Goal: Information Seeking & Learning: Compare options

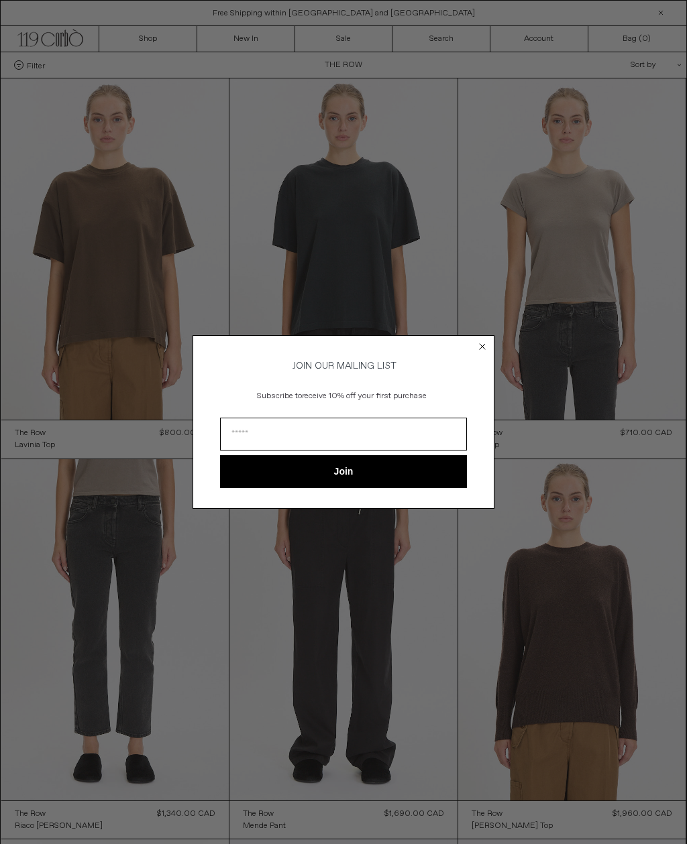
click at [488, 342] on circle "Close dialog" at bounding box center [482, 347] width 13 height 13
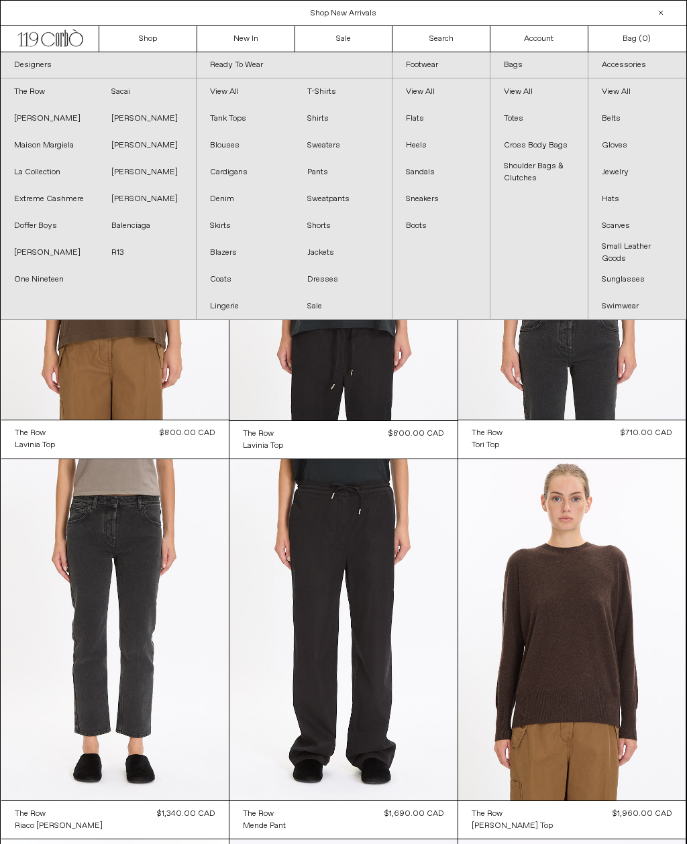
click at [172, 389] on at bounding box center [115, 248] width 228 height 341
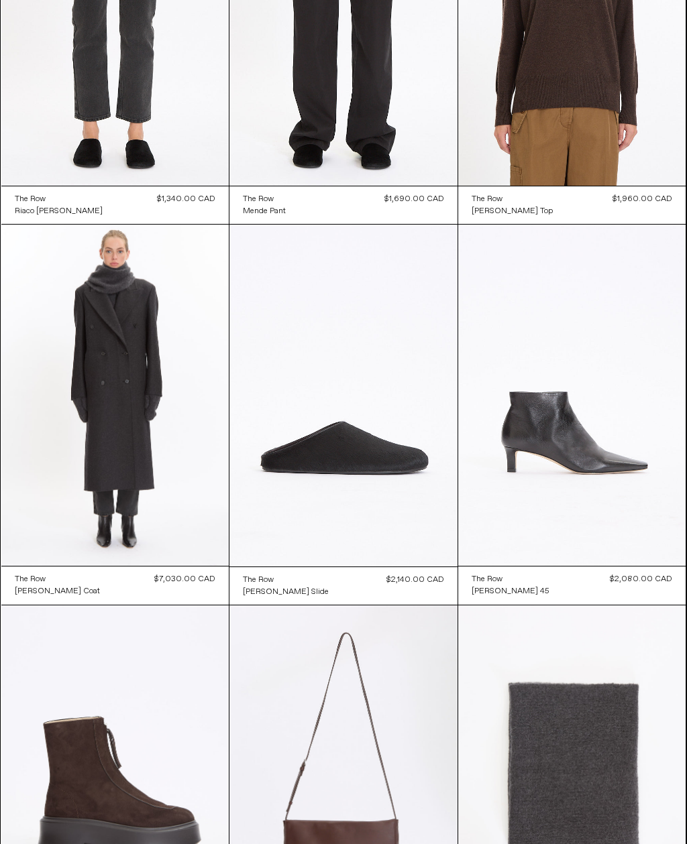
scroll to position [615, 0]
click at [388, 459] on at bounding box center [343, 396] width 228 height 342
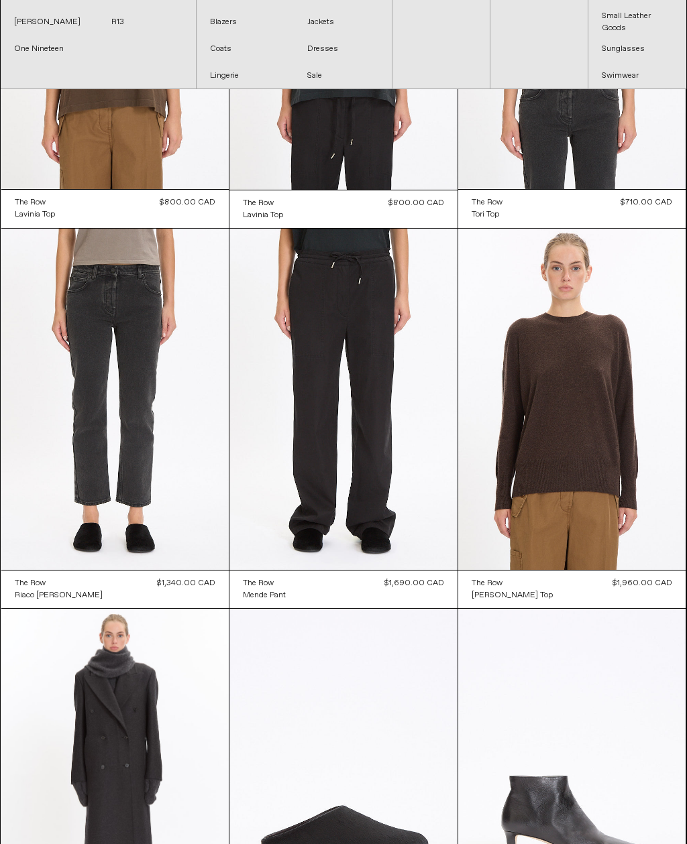
scroll to position [0, 0]
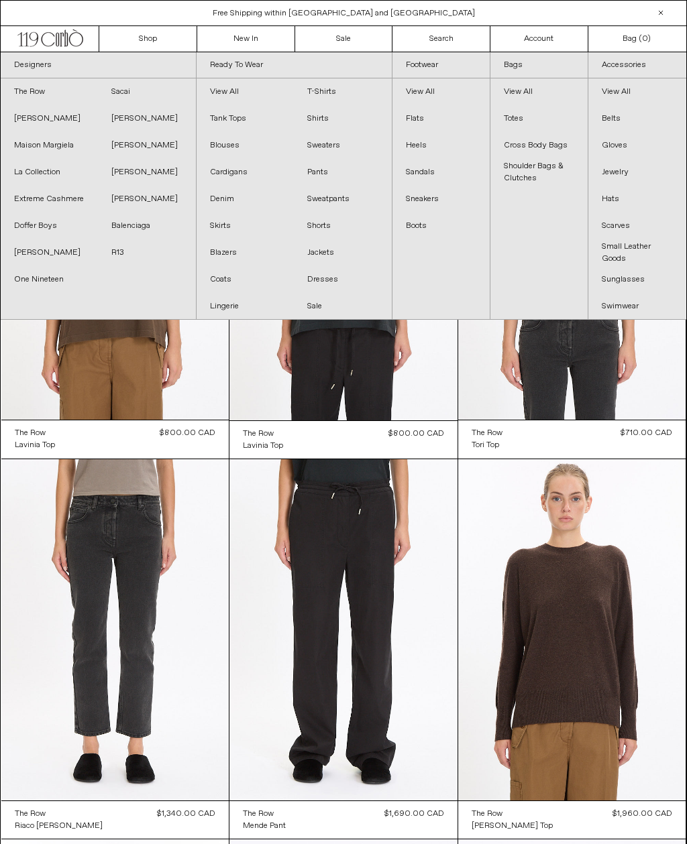
click at [135, 170] on link "[PERSON_NAME]" at bounding box center [146, 172] width 97 height 27
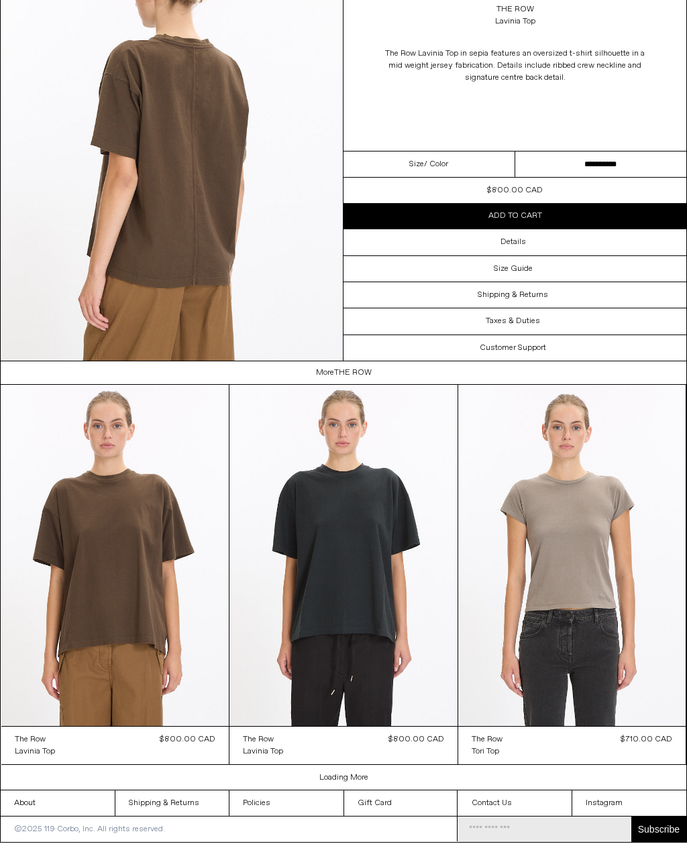
scroll to position [1015, 0]
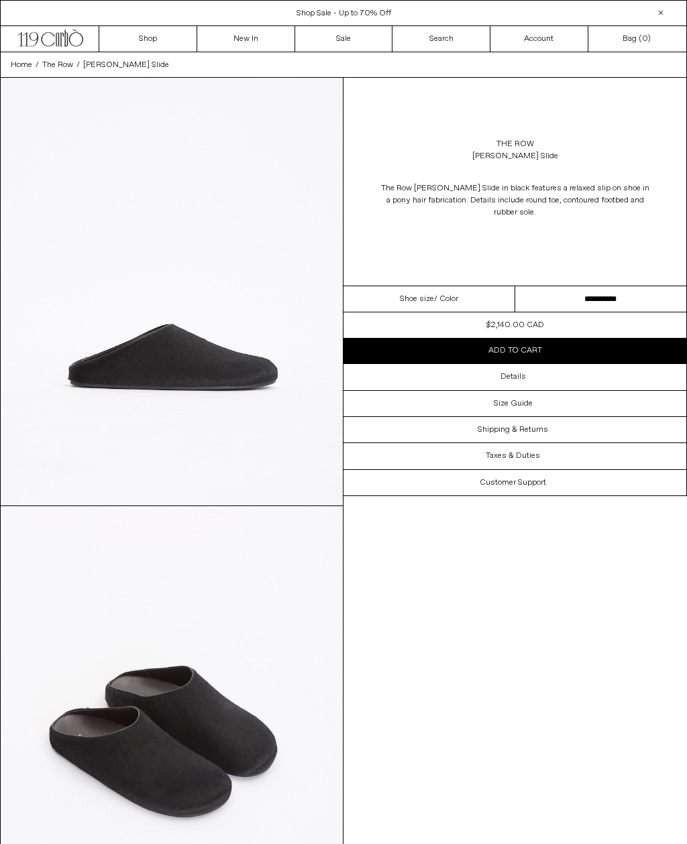
click at [590, 302] on select "**********" at bounding box center [601, 299] width 172 height 26
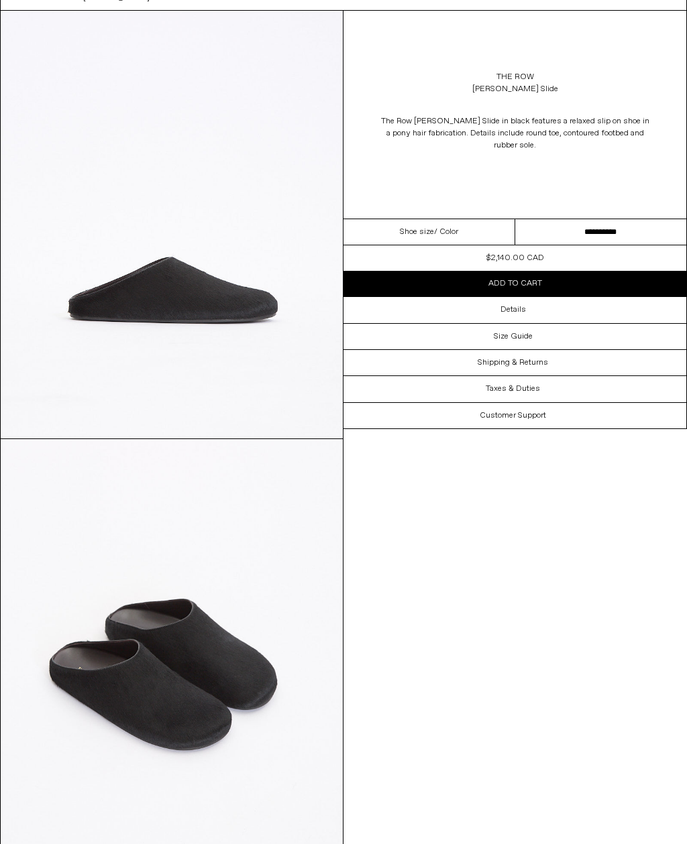
click at [537, 313] on div "Details" at bounding box center [514, 309] width 343 height 25
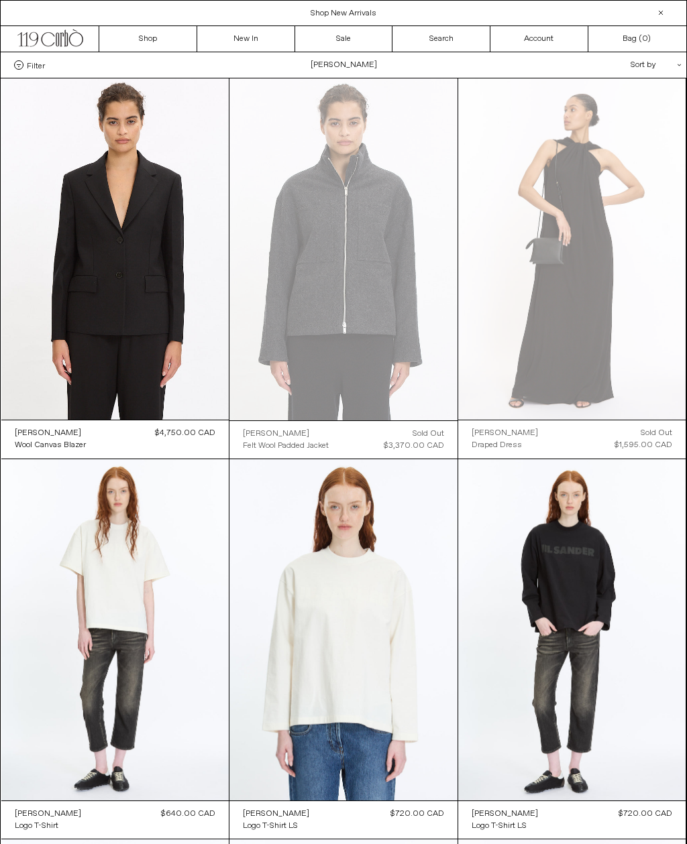
click at [594, 374] on at bounding box center [572, 248] width 228 height 341
click at [626, 606] on at bounding box center [572, 629] width 228 height 341
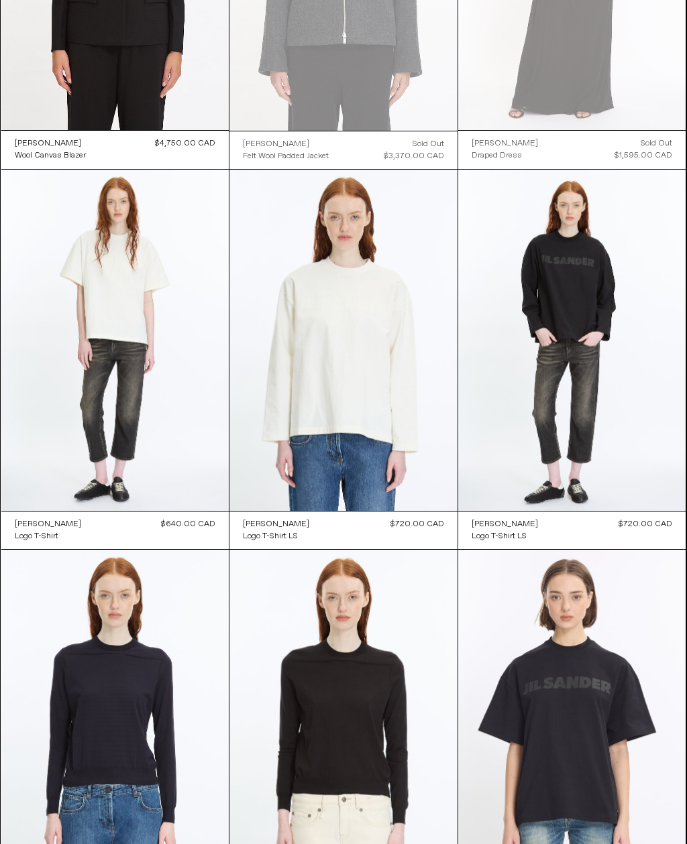
scroll to position [290, 0]
click at [401, 457] on at bounding box center [343, 341] width 228 height 342
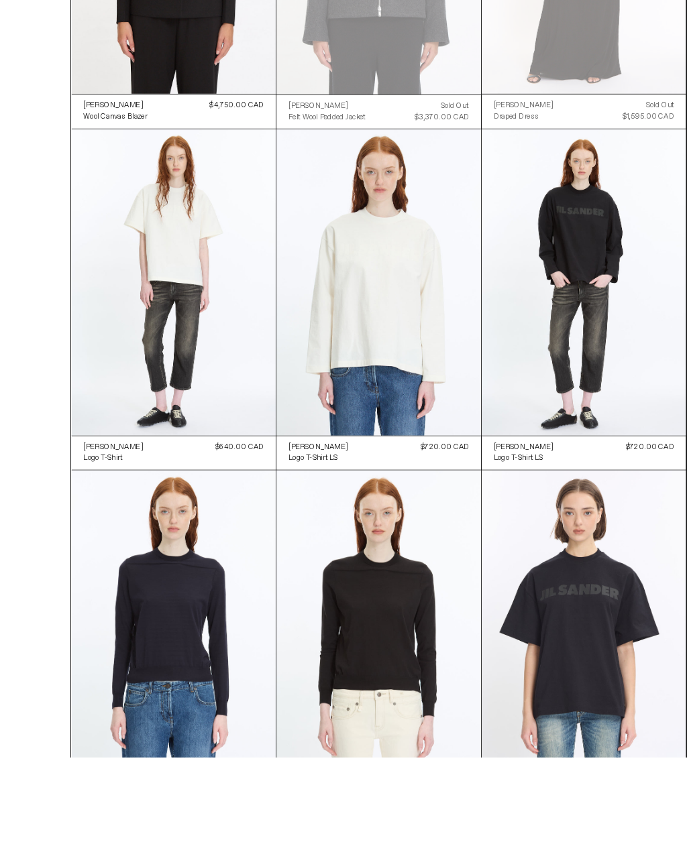
scroll to position [543, 0]
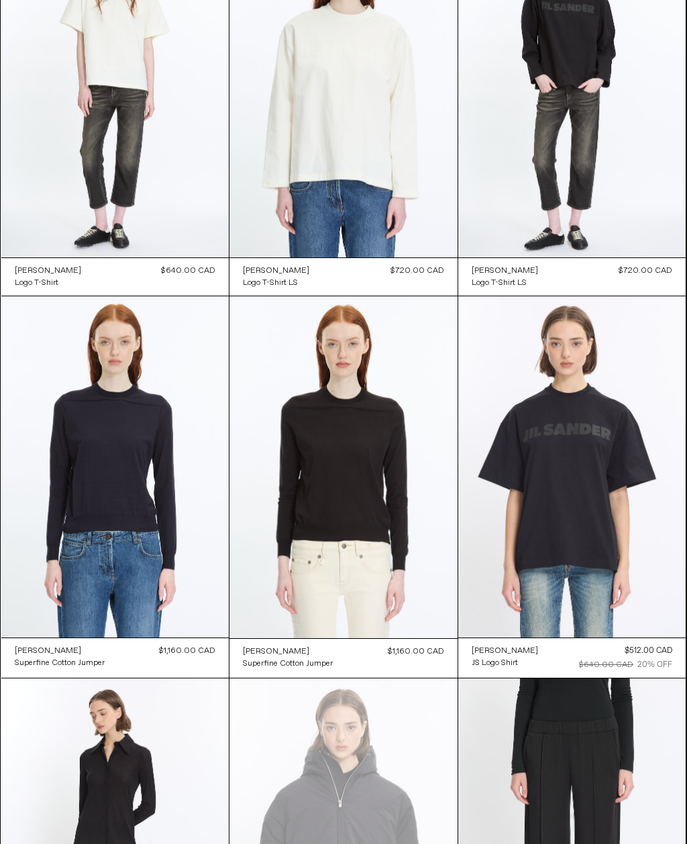
click at [160, 536] on at bounding box center [115, 466] width 228 height 341
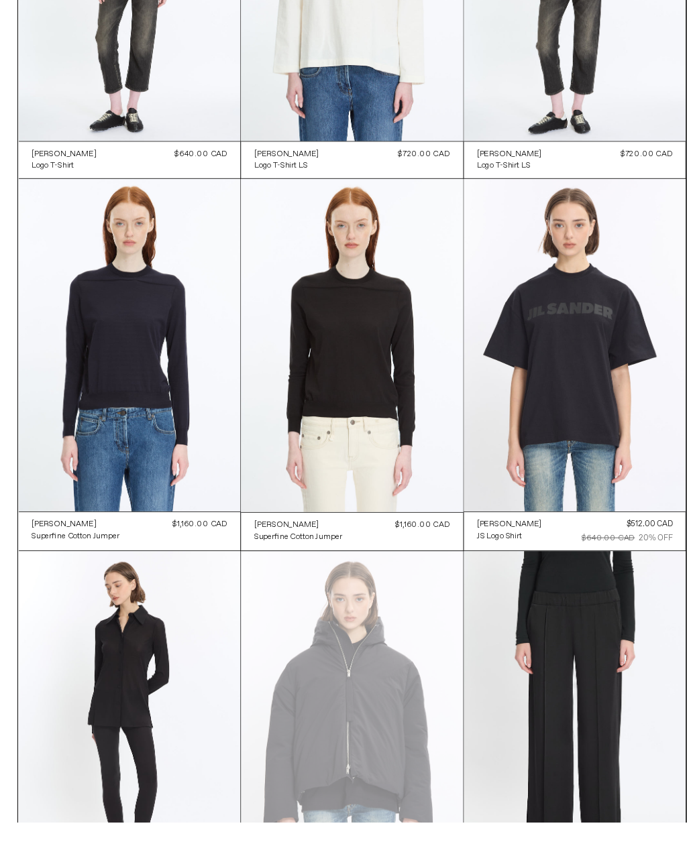
scroll to position [816, 0]
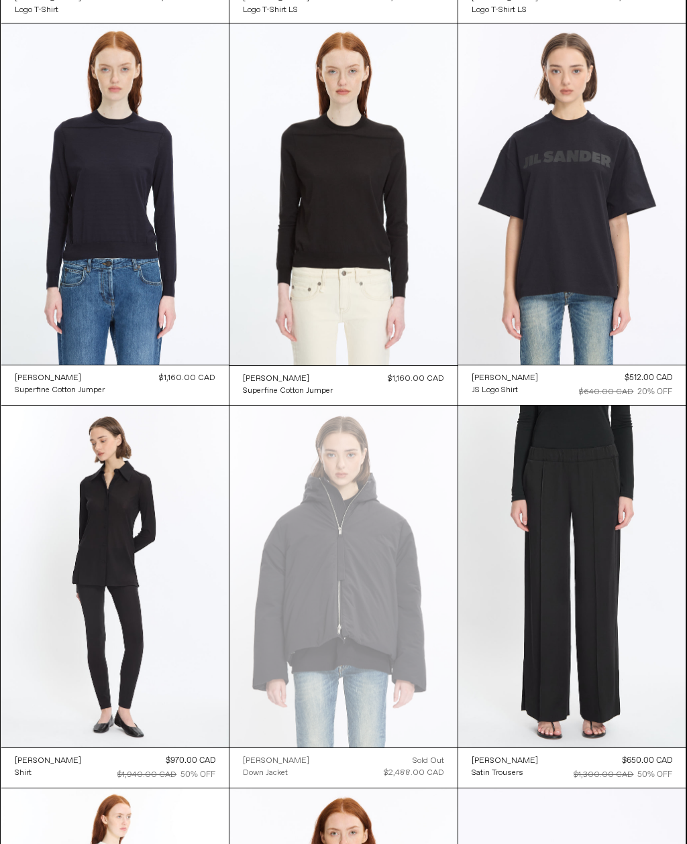
click at [187, 622] on at bounding box center [115, 576] width 228 height 341
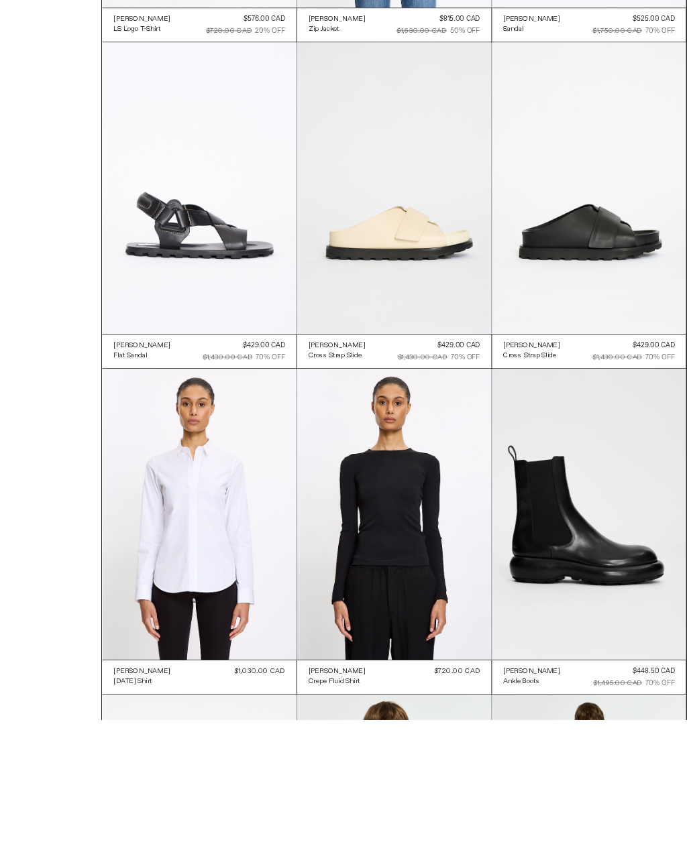
scroll to position [2161, 0]
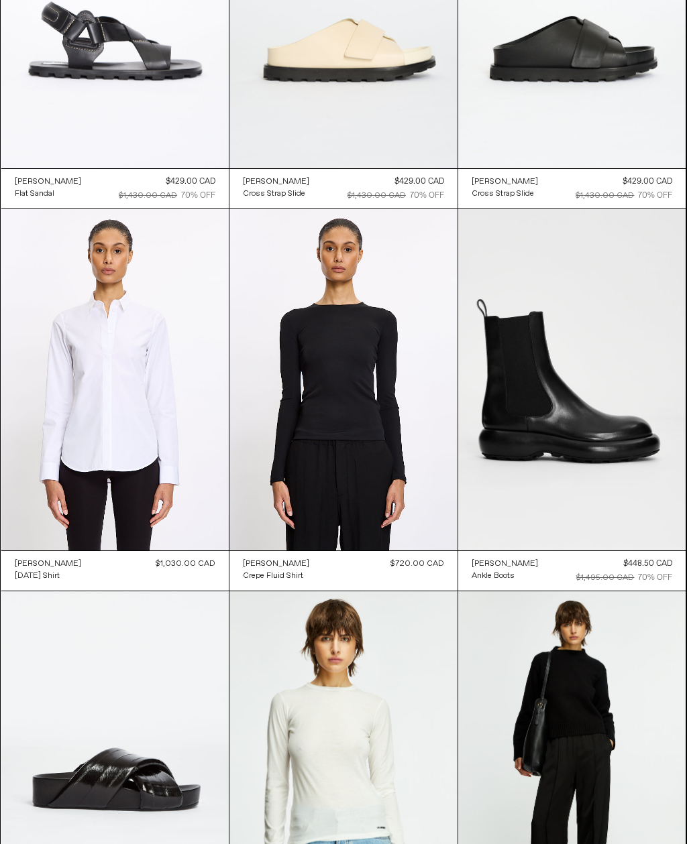
click at [370, 516] on at bounding box center [343, 380] width 228 height 342
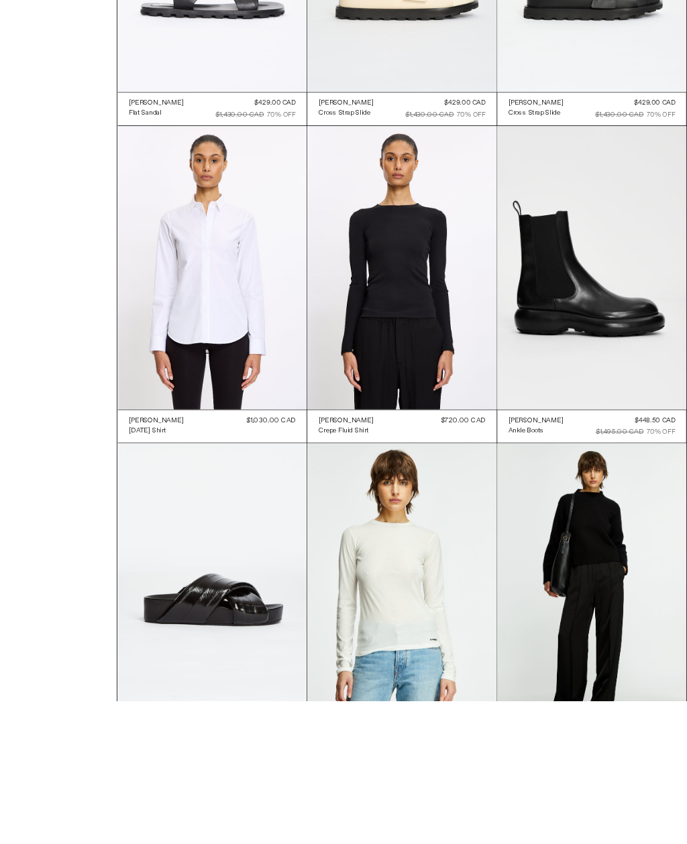
scroll to position [2529, 0]
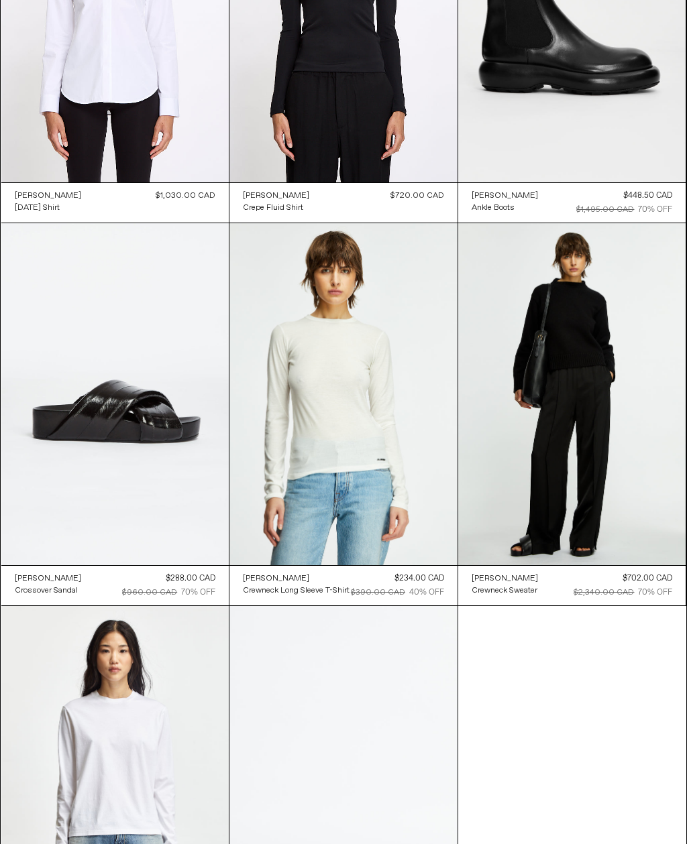
click at [567, 591] on div "Jil Sander Crewneck Sweater Regular price $702.00 CAD $2,340.00 CAD 70% OFF Sol…" at bounding box center [572, 585] width 228 height 40
click at [641, 588] on div "70% OFF" at bounding box center [655, 593] width 34 height 12
click at [571, 461] on at bounding box center [572, 393] width 228 height 341
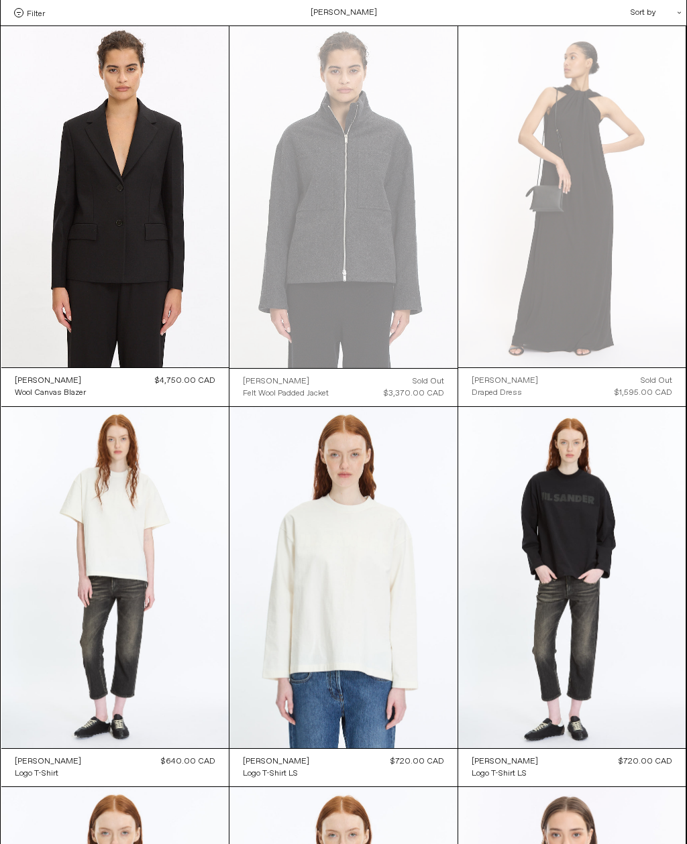
scroll to position [2572, 0]
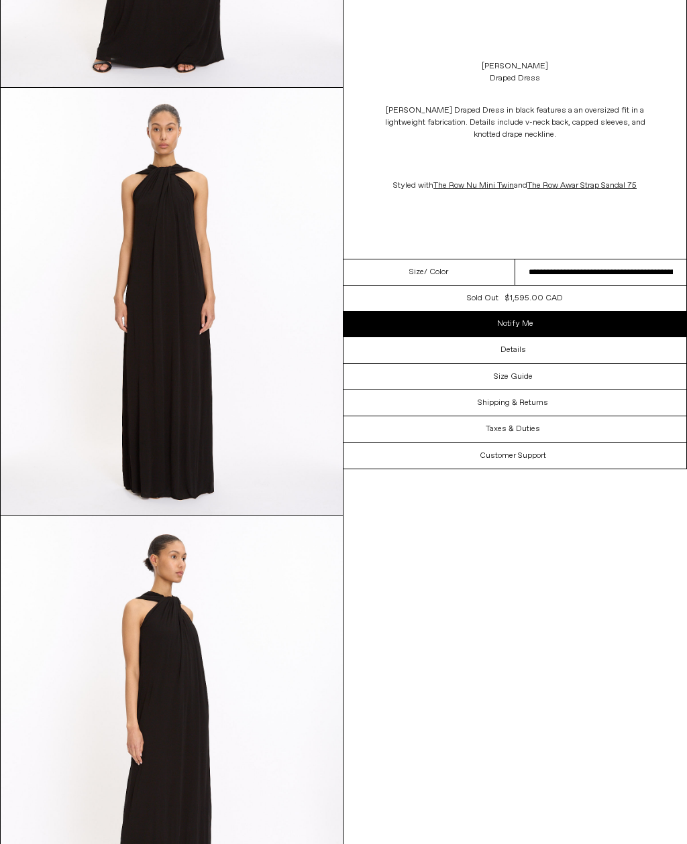
scroll to position [418, 0]
click at [604, 278] on select "**********" at bounding box center [601, 273] width 172 height 26
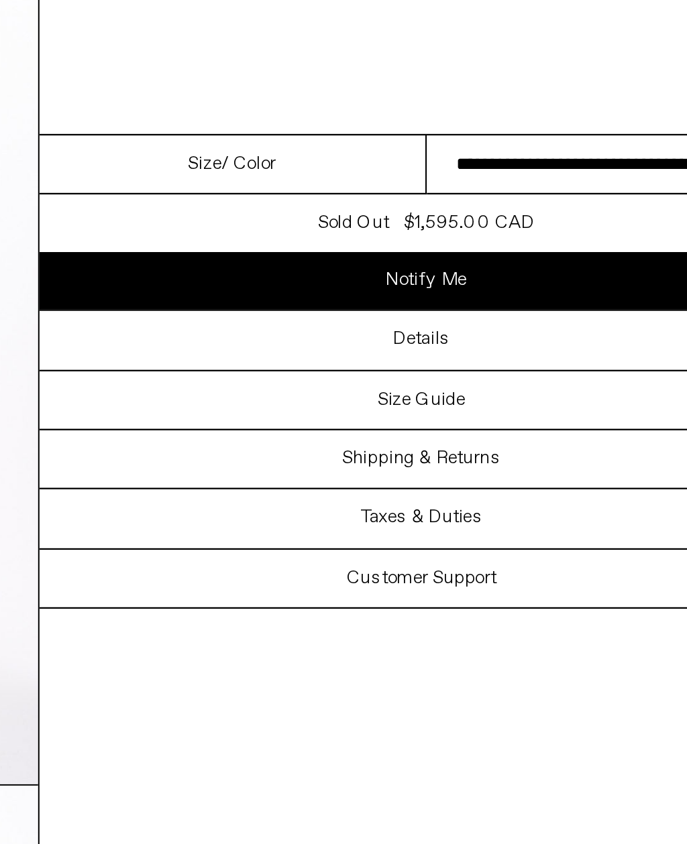
click at [500, 345] on h3 "Details" at bounding box center [512, 349] width 25 height 9
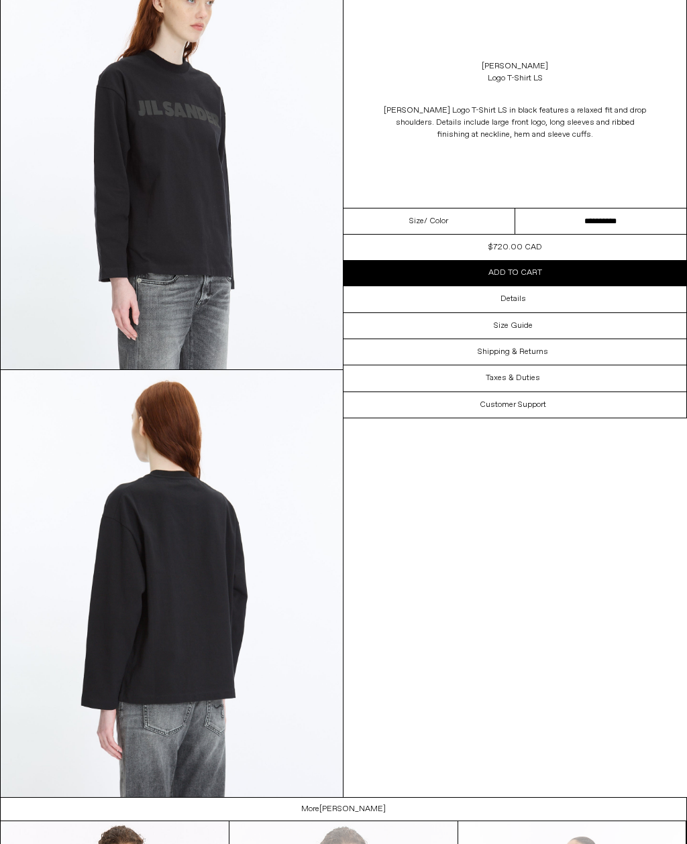
scroll to position [979, 0]
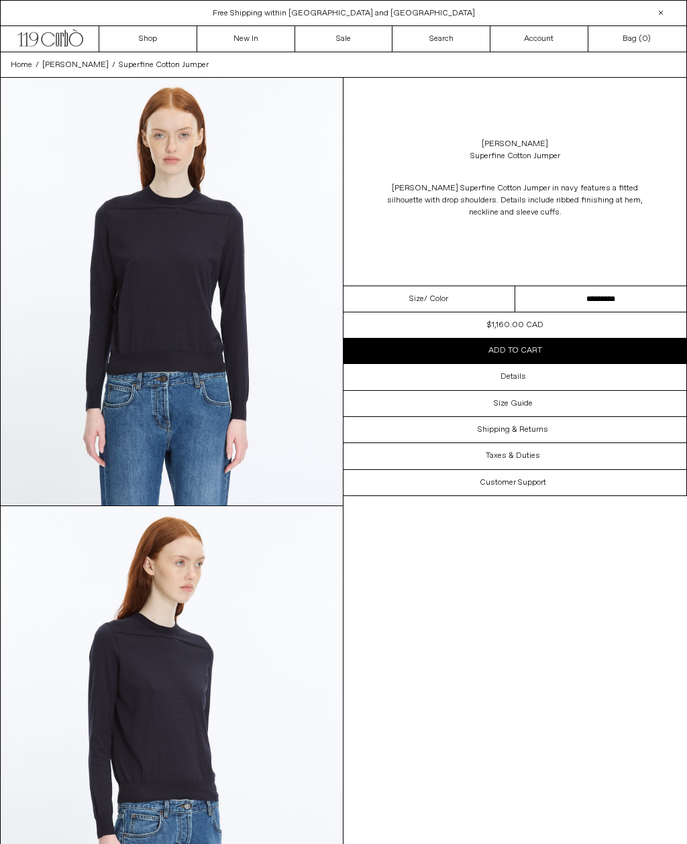
click at [587, 309] on select "**********" at bounding box center [601, 299] width 172 height 26
click at [200, 321] on img at bounding box center [172, 292] width 342 height 428
click at [537, 378] on div "Details" at bounding box center [514, 376] width 343 height 25
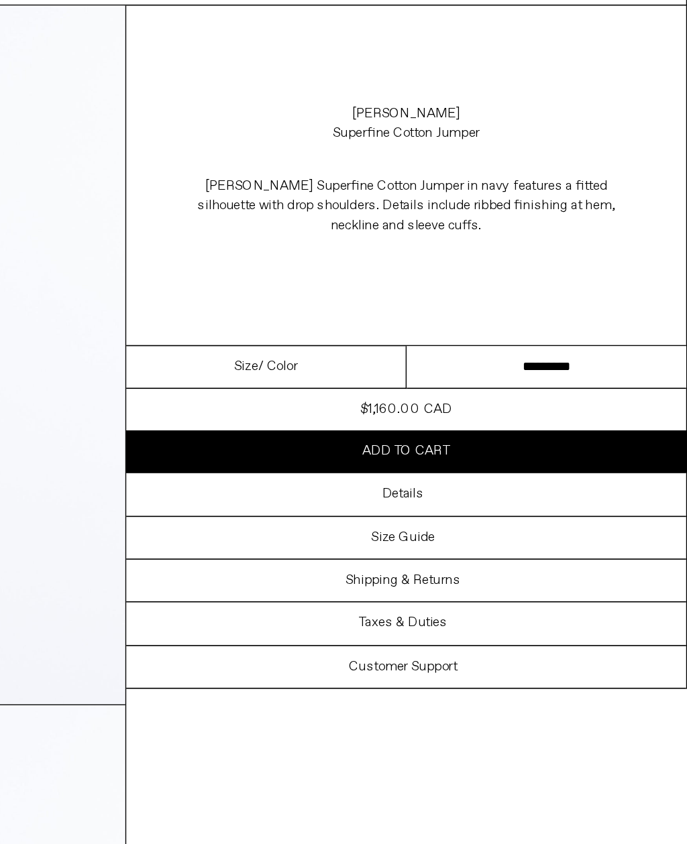
click at [515, 286] on select "**********" at bounding box center [601, 299] width 172 height 26
click at [343, 364] on div "Details" at bounding box center [514, 376] width 343 height 25
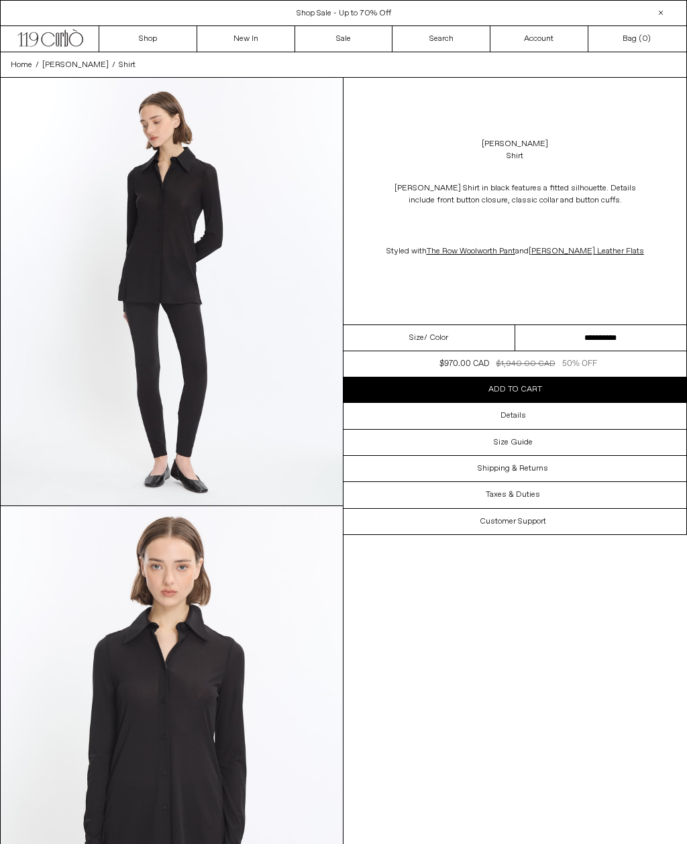
click at [545, 423] on div "Details" at bounding box center [514, 415] width 343 height 25
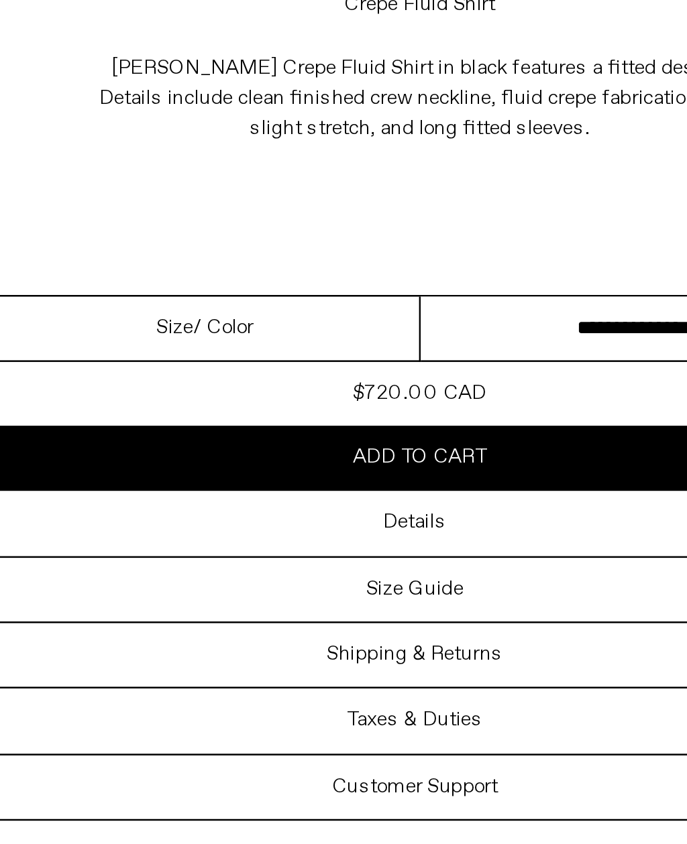
click at [343, 351] on div "Details" at bounding box center [514, 363] width 343 height 25
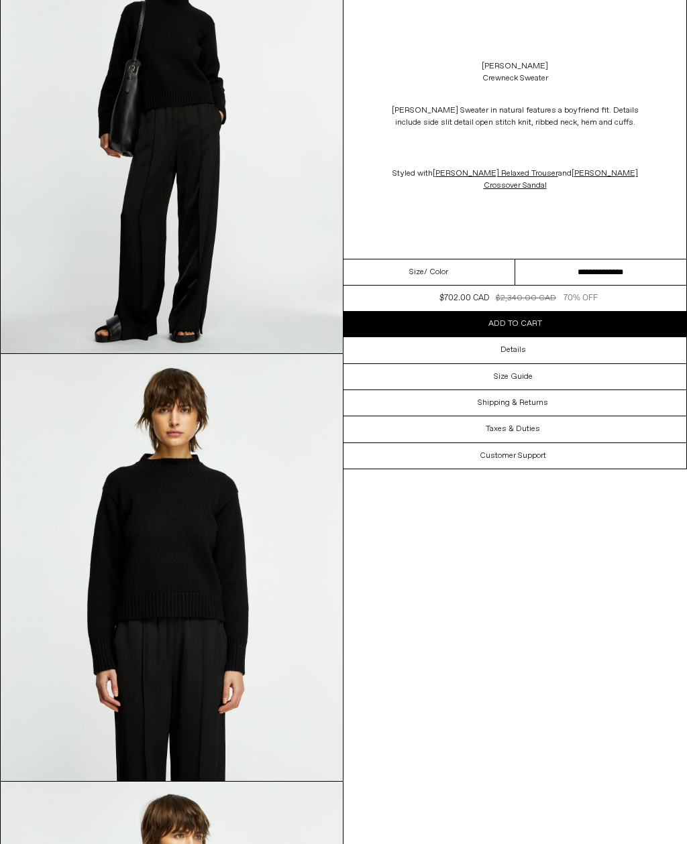
click at [600, 286] on select "**********" at bounding box center [601, 273] width 172 height 26
click at [547, 363] on div "Details" at bounding box center [514, 349] width 343 height 25
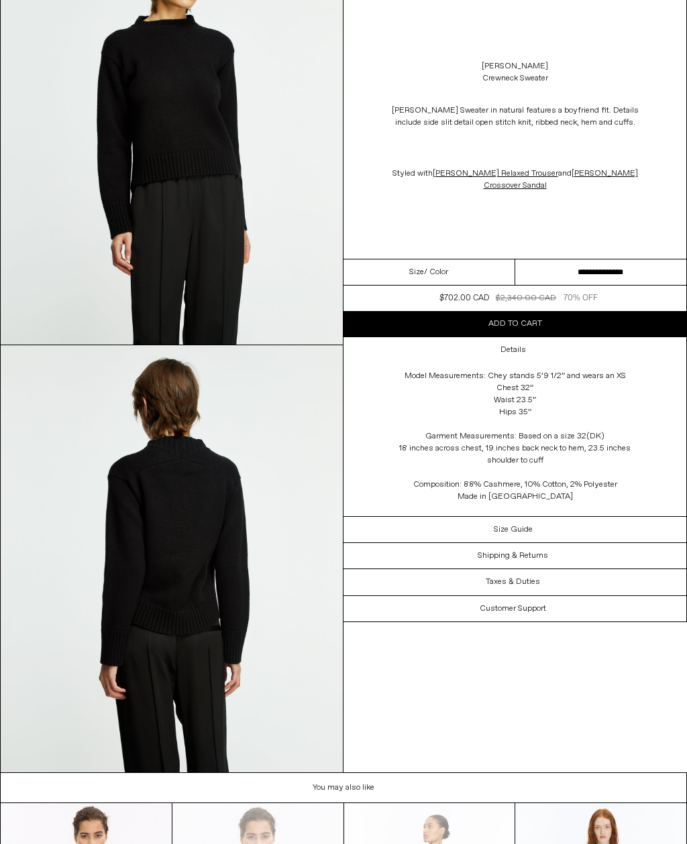
scroll to position [1022, 0]
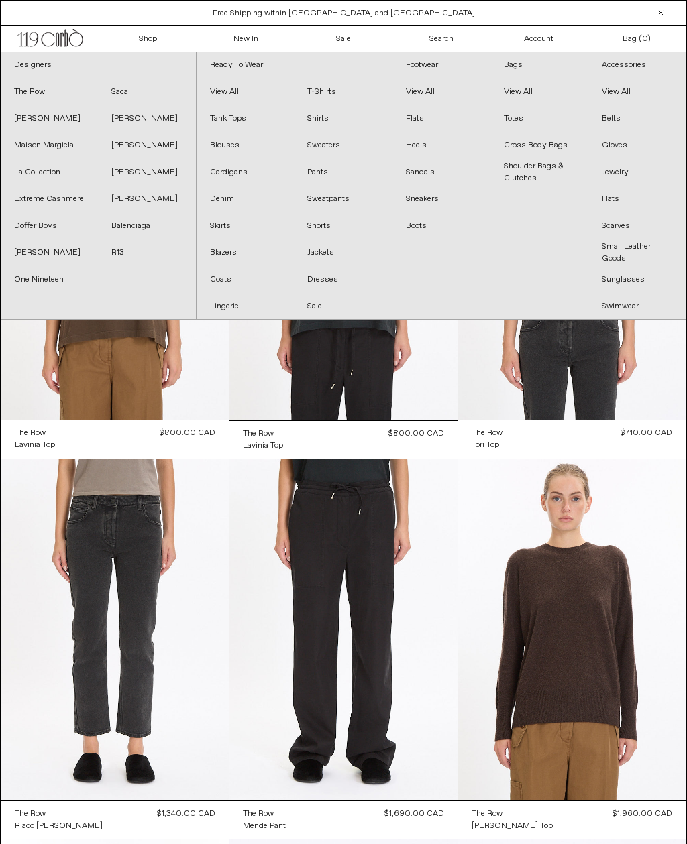
click at [130, 255] on link "R13" at bounding box center [146, 252] width 97 height 27
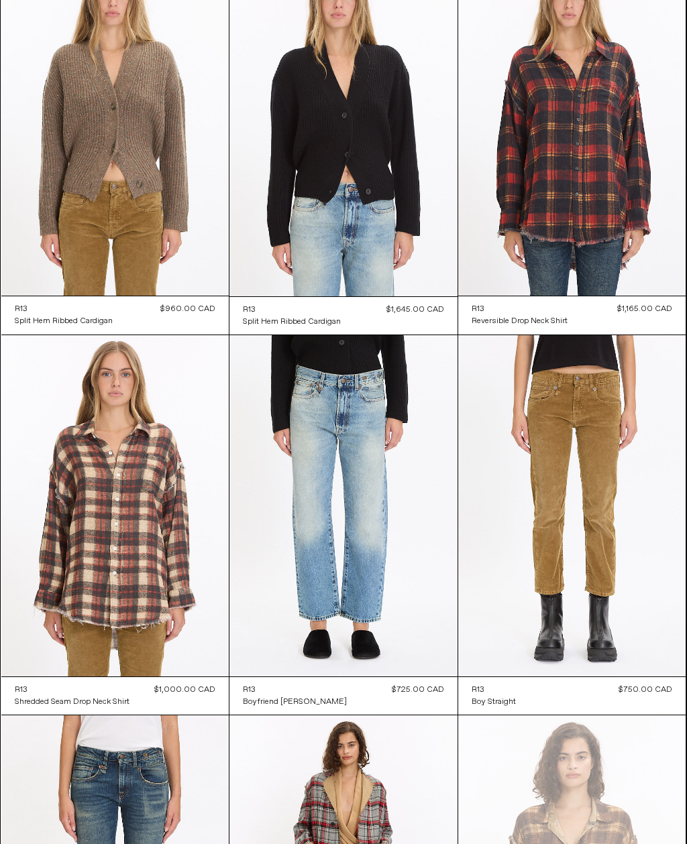
scroll to position [127, 0]
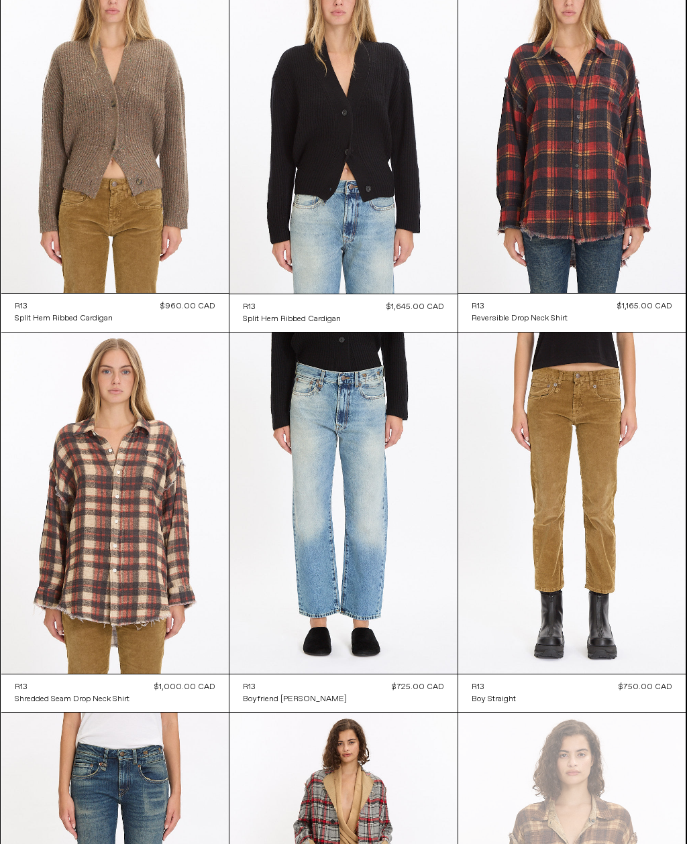
click at [160, 608] on at bounding box center [115, 503] width 228 height 341
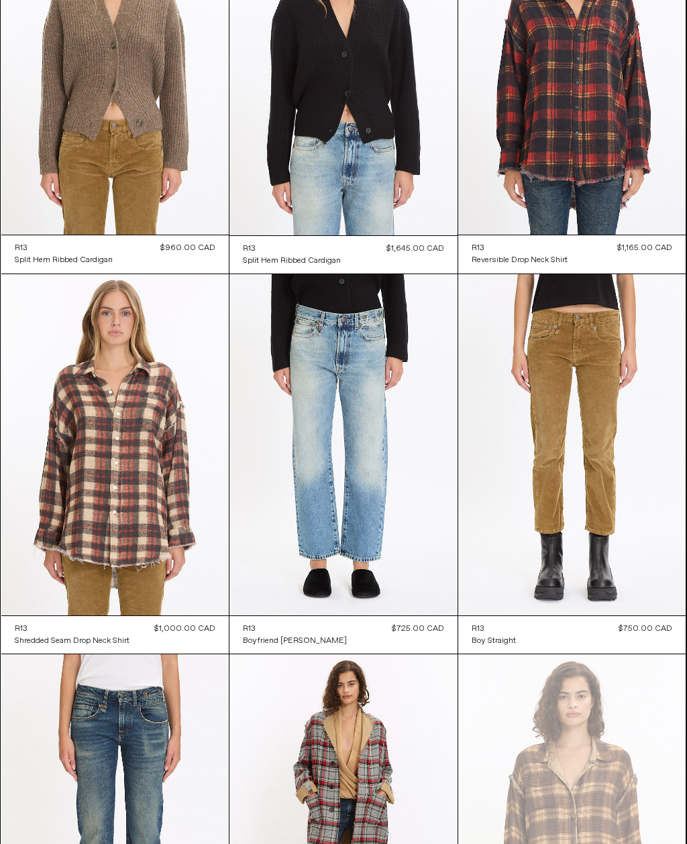
scroll to position [180, 0]
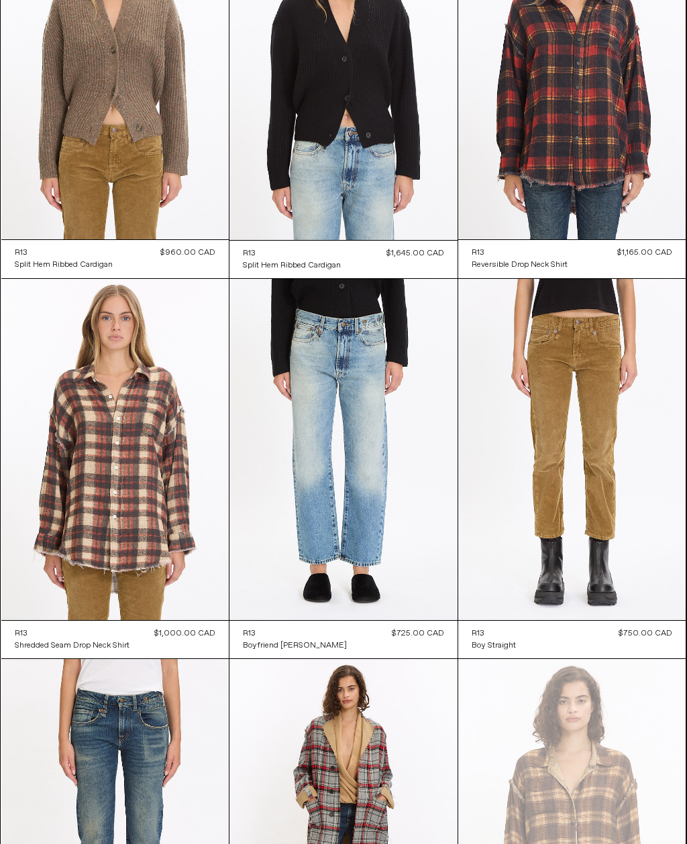
click at [375, 477] on at bounding box center [343, 450] width 228 height 342
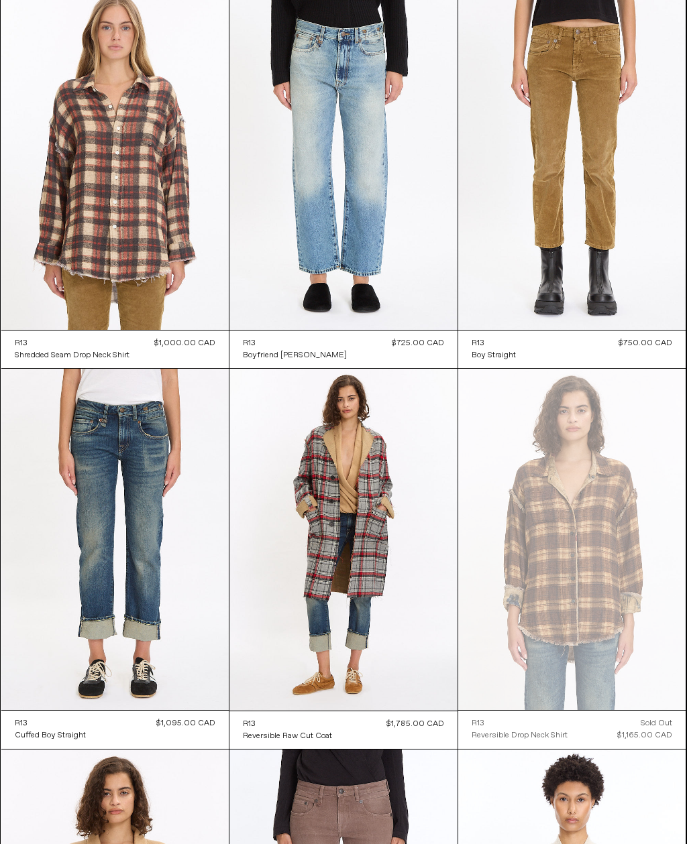
scroll to position [468, 0]
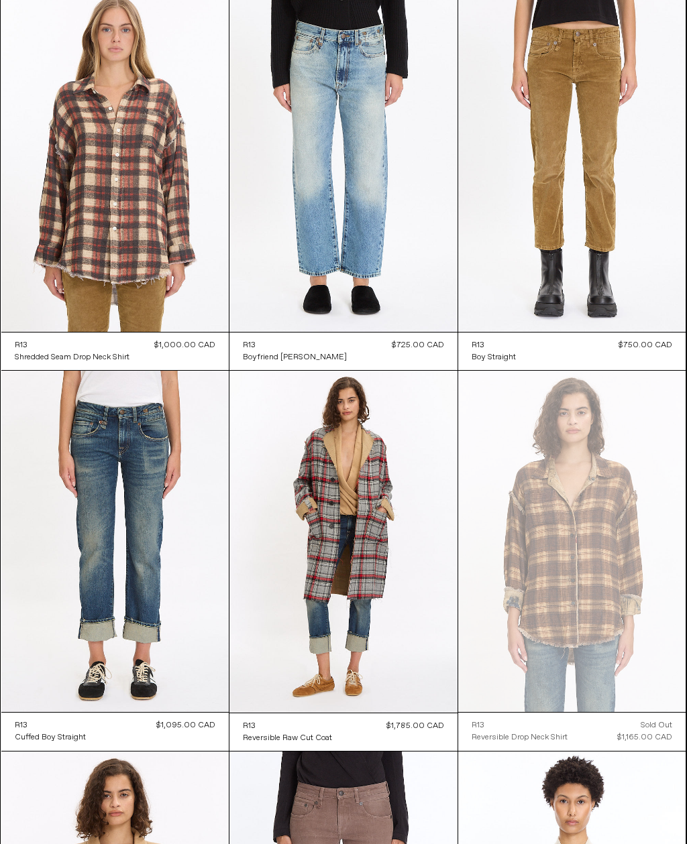
click at [630, 286] on at bounding box center [572, 161] width 228 height 341
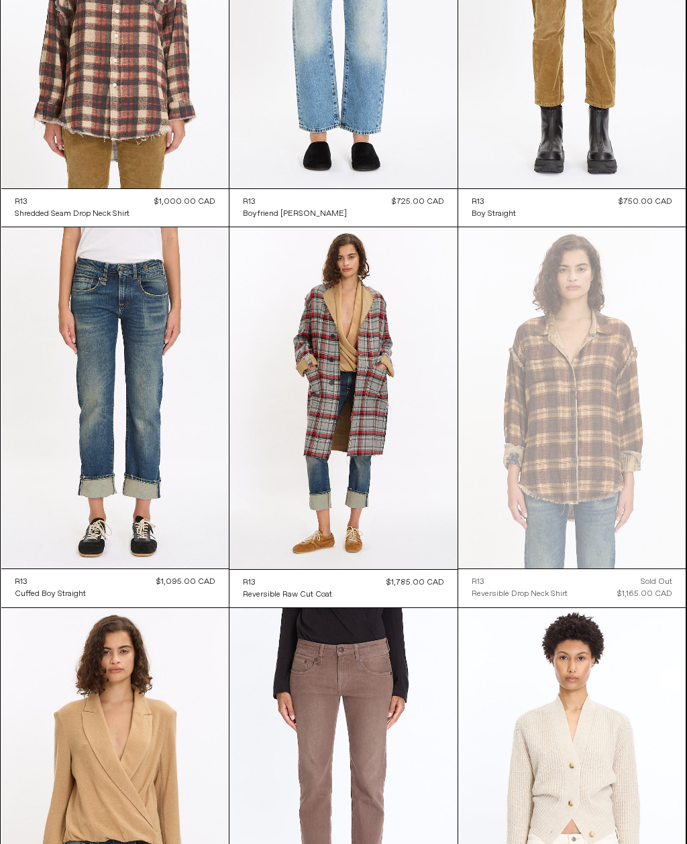
scroll to position [645, 0]
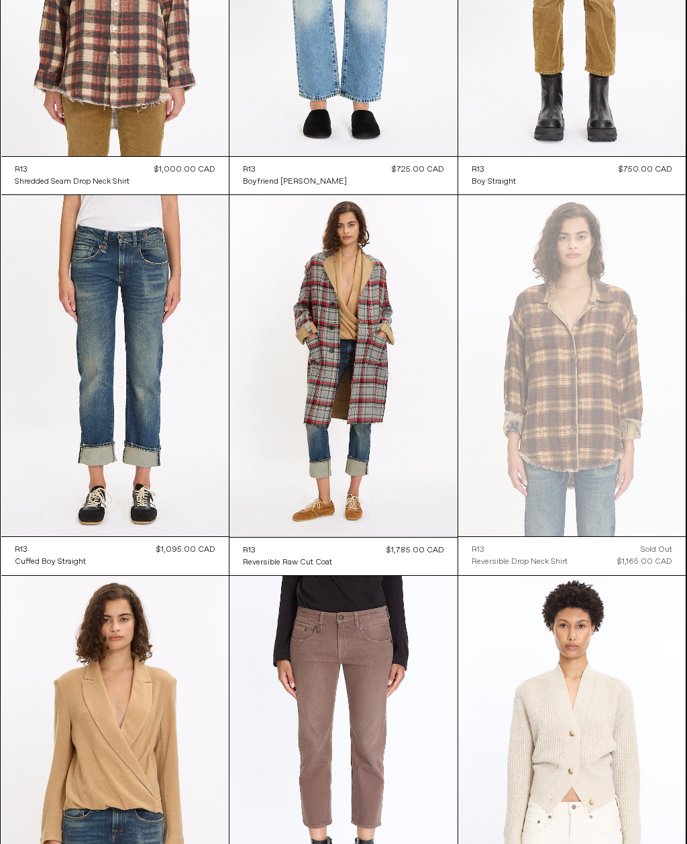
click at [167, 478] on at bounding box center [115, 365] width 228 height 341
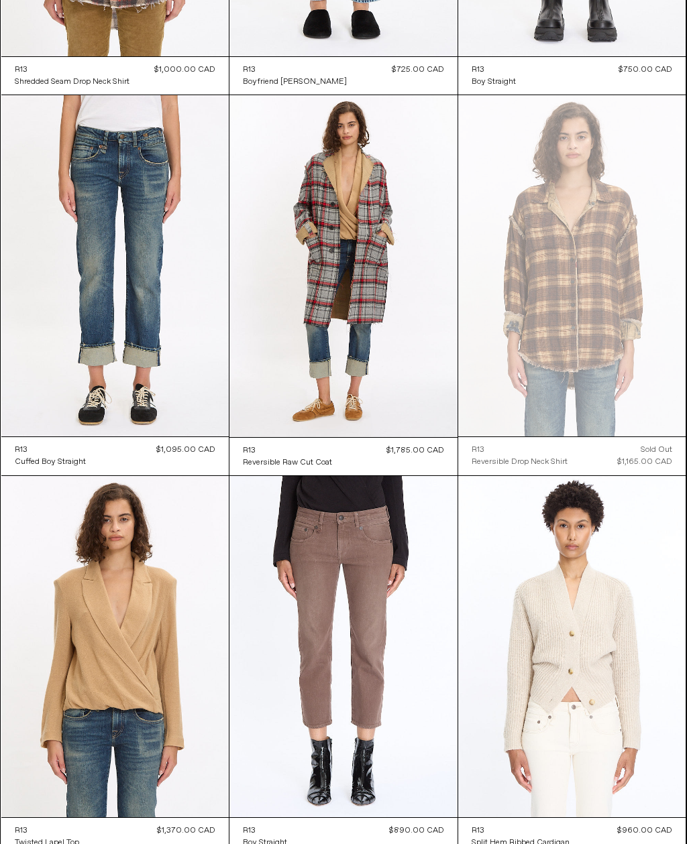
scroll to position [745, 0]
click at [162, 342] on at bounding box center [115, 265] width 228 height 341
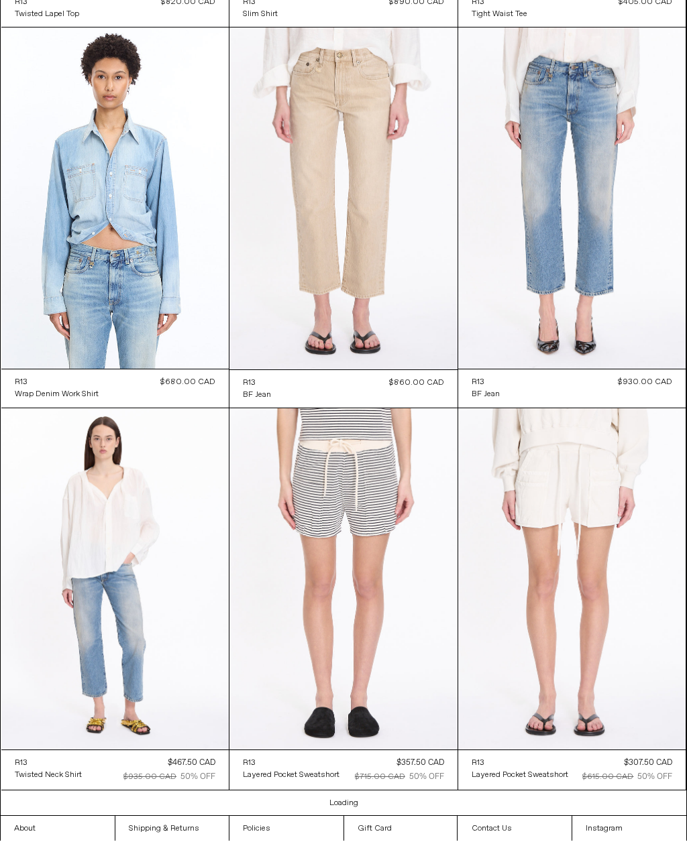
scroll to position [2333, 0]
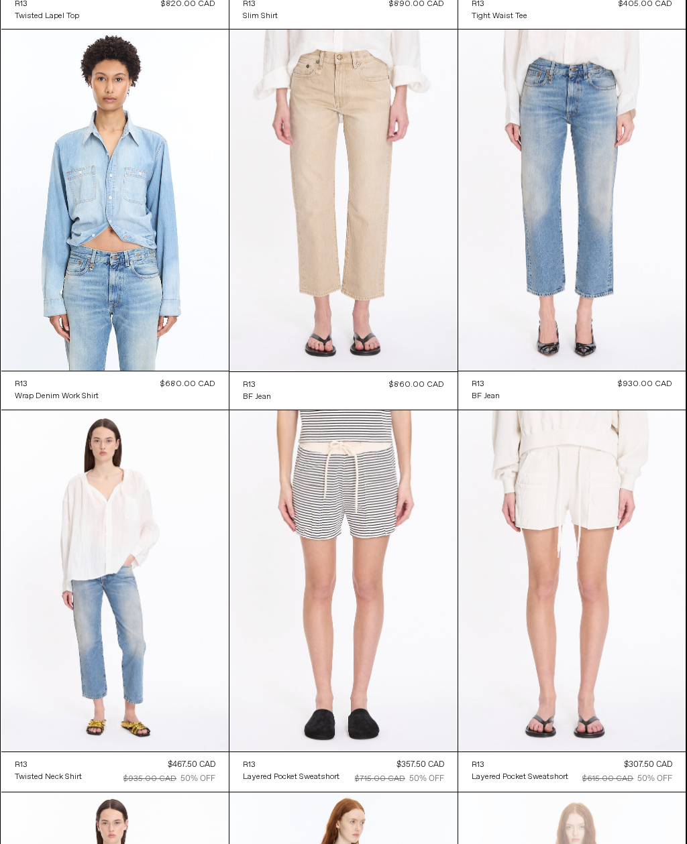
click at [582, 283] on at bounding box center [572, 200] width 228 height 341
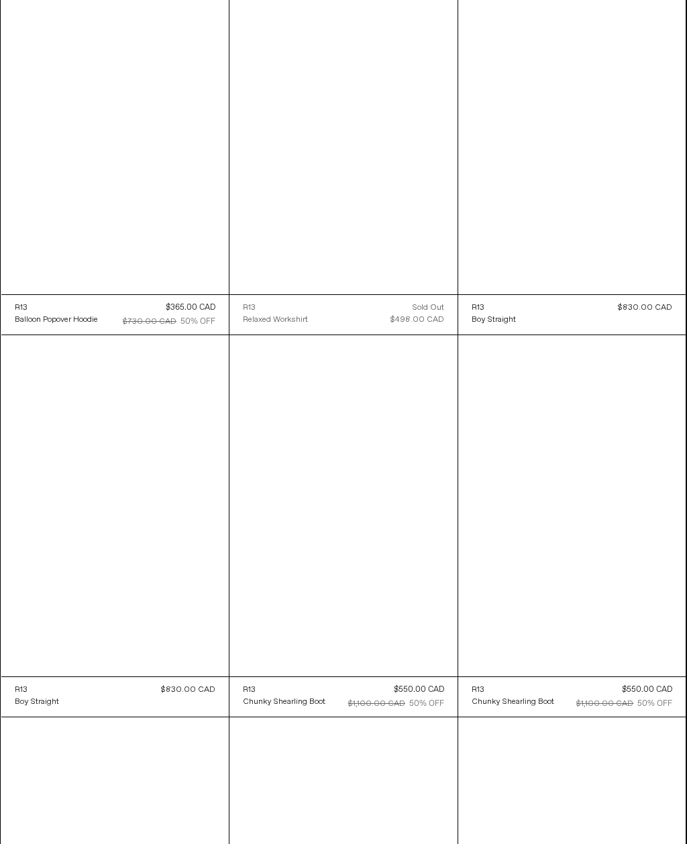
scroll to position [3556, 0]
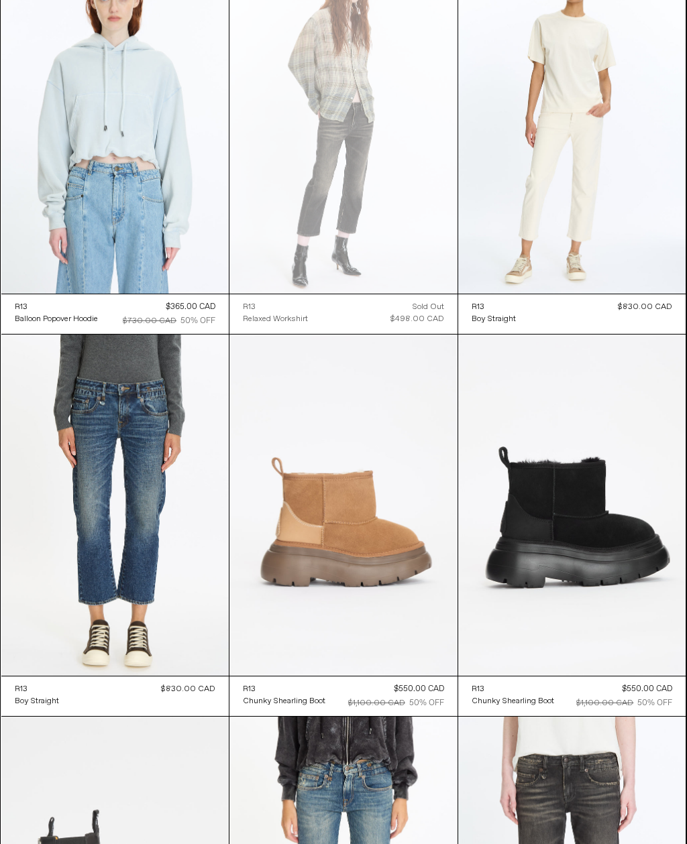
click at [160, 594] on at bounding box center [115, 505] width 228 height 341
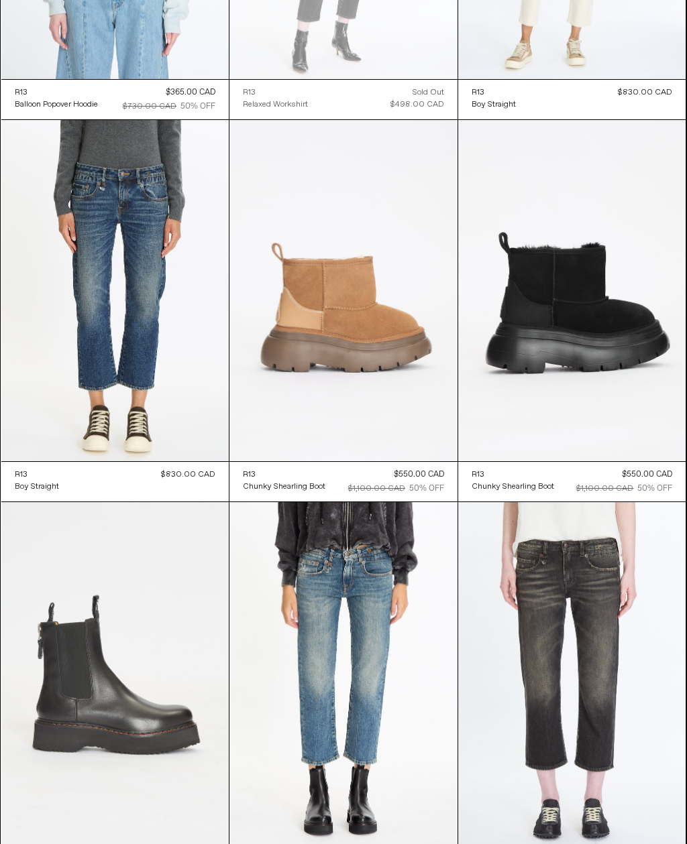
scroll to position [3855, 0]
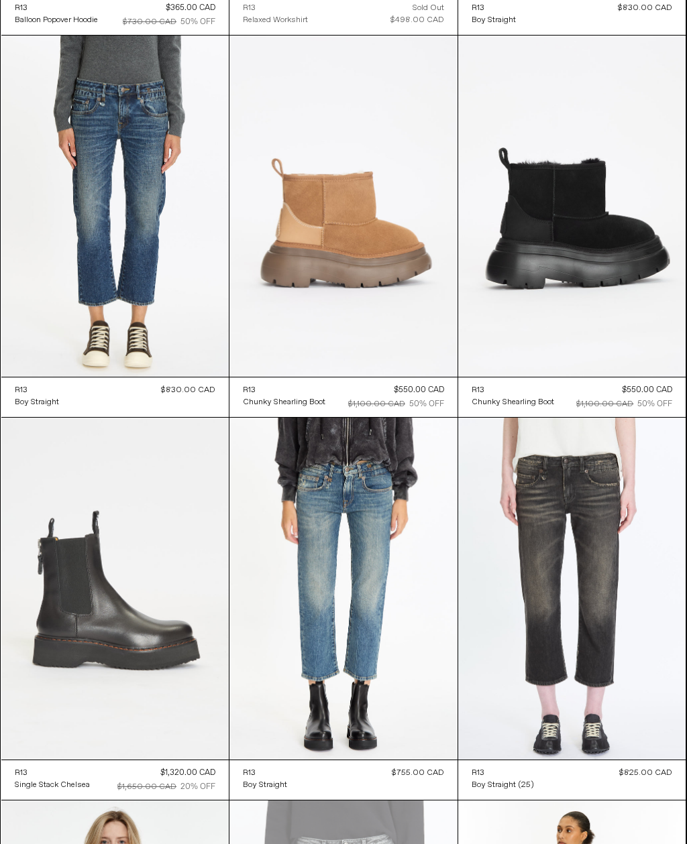
click at [600, 612] on at bounding box center [572, 588] width 228 height 341
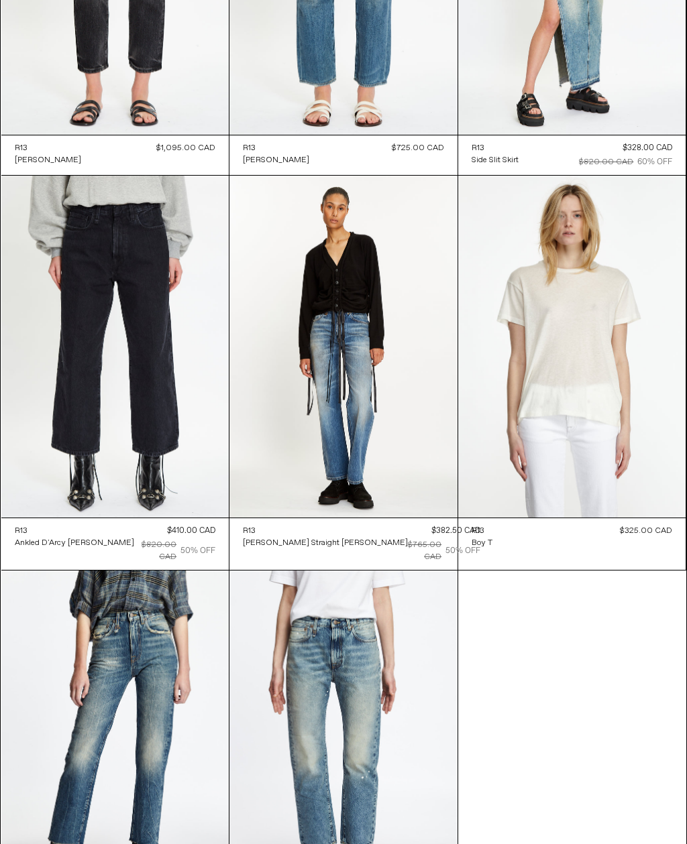
scroll to position [5747, 0]
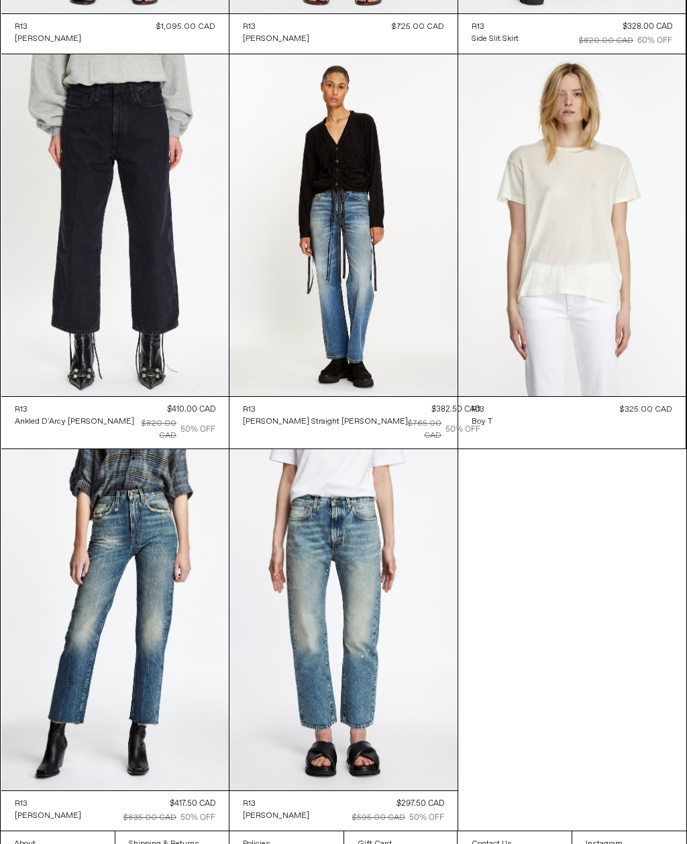
click at [178, 716] on at bounding box center [115, 619] width 228 height 341
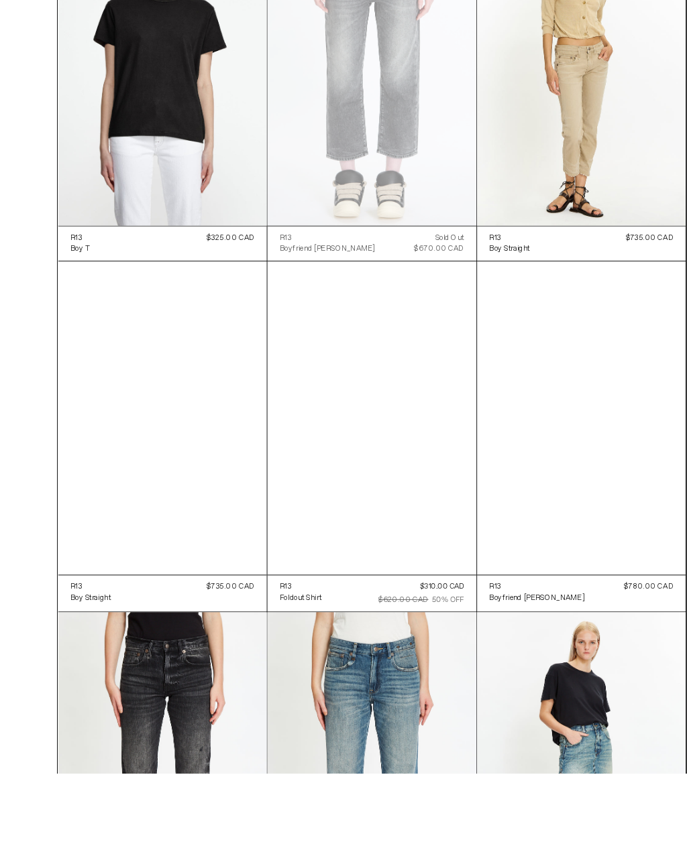
scroll to position [4874, 0]
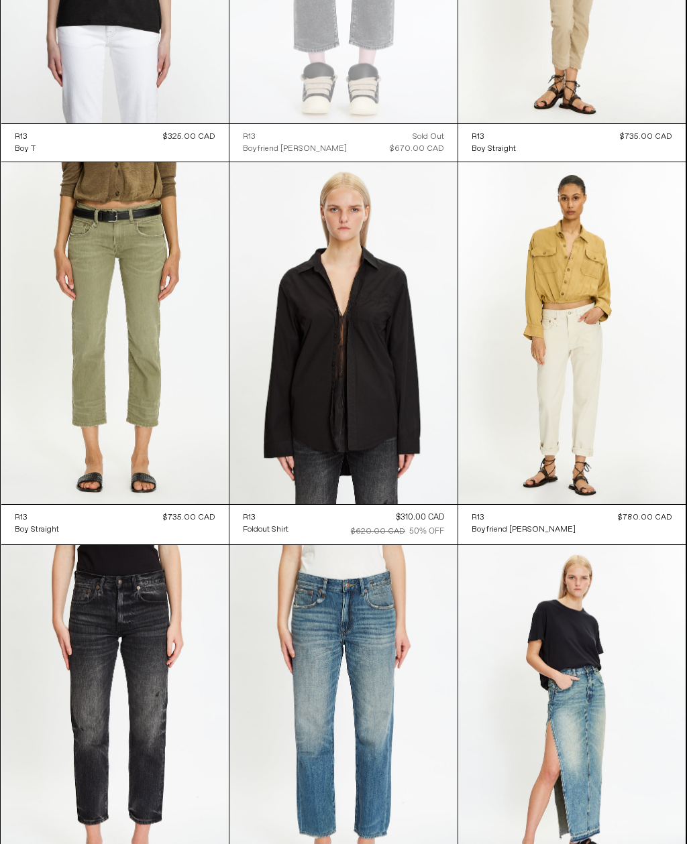
click at [146, 351] on at bounding box center [115, 332] width 228 height 341
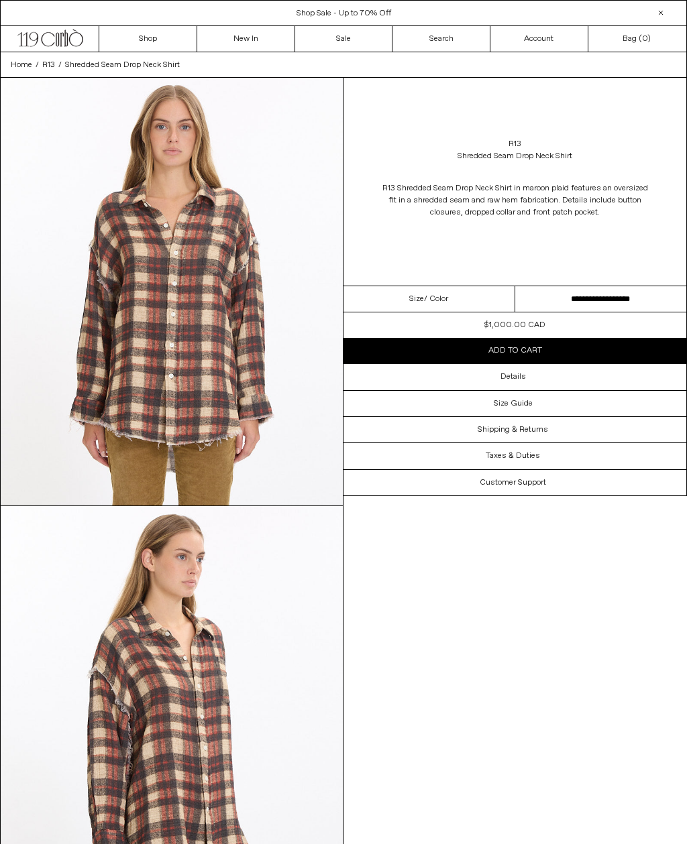
click at [592, 305] on select "**********" at bounding box center [601, 299] width 172 height 26
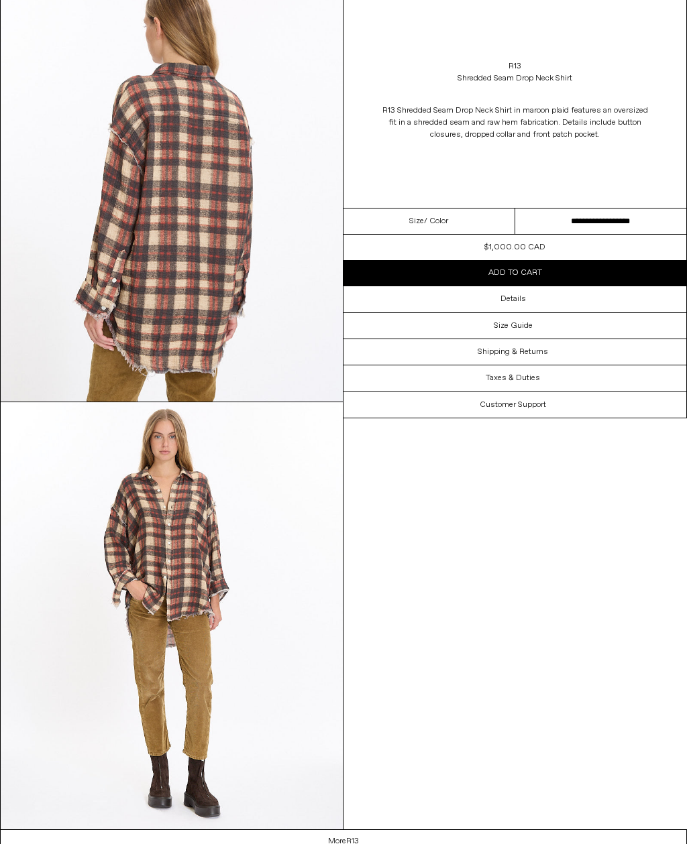
scroll to position [960, 0]
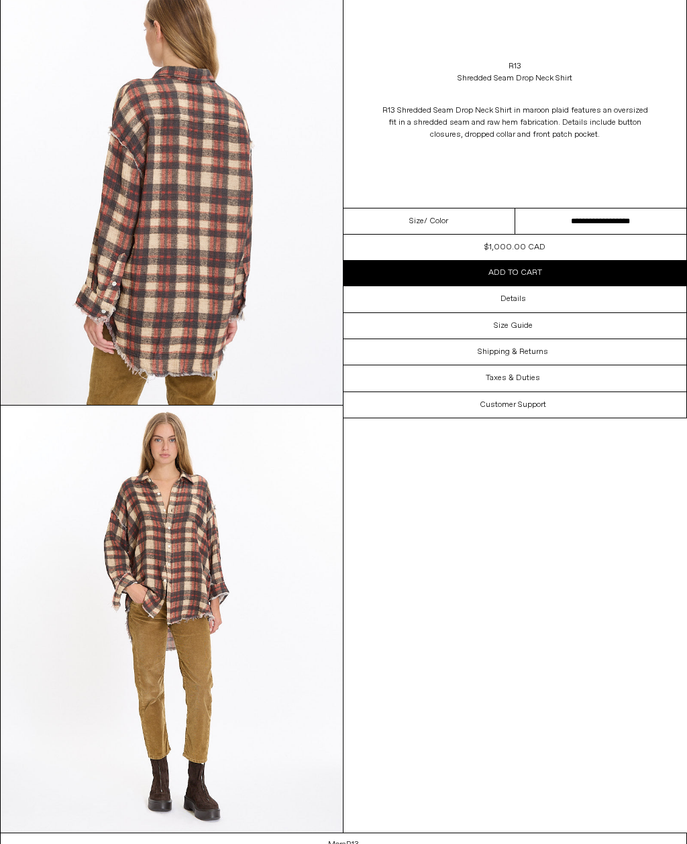
scroll to position [956, 0]
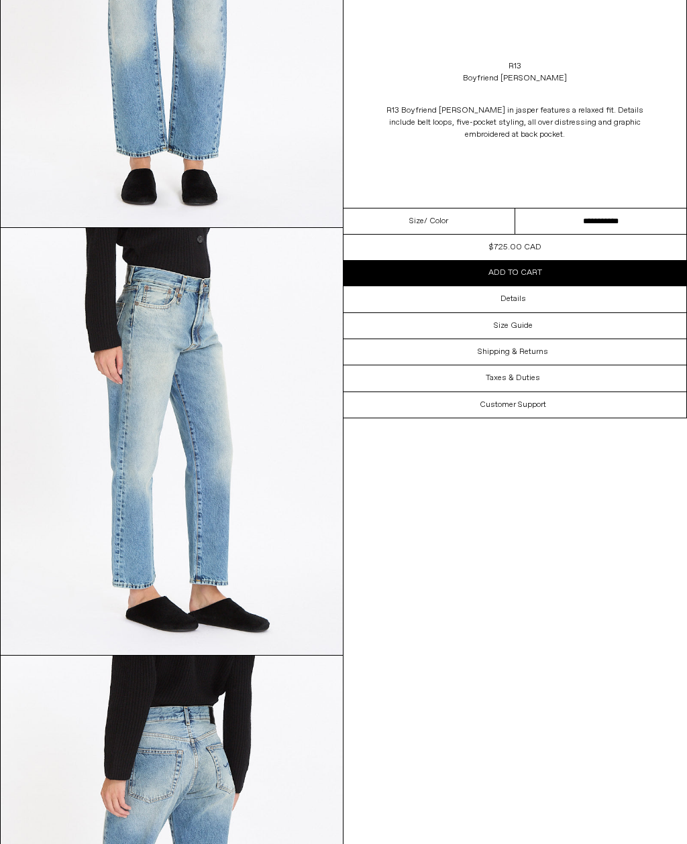
scroll to position [278, 0]
click at [567, 227] on select "**********" at bounding box center [601, 222] width 172 height 26
click at [462, 514] on div "**********" at bounding box center [343, 429] width 687 height 1311
click at [535, 302] on div "Details" at bounding box center [514, 298] width 343 height 25
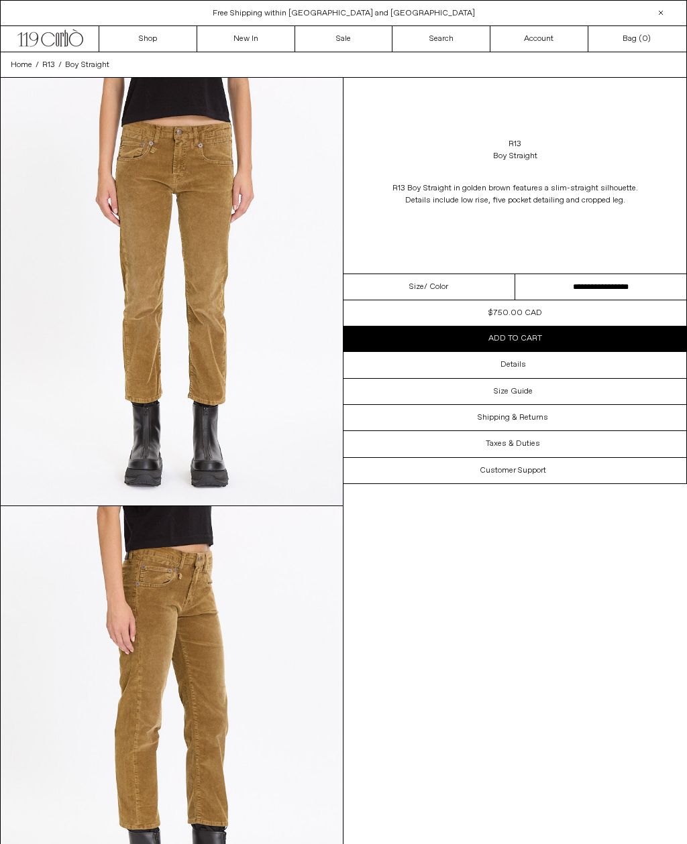
click at [549, 313] on dl "Regular price $750.00 CAD Sold out Sale price $750.00 CAD Unit price / per Avai…" at bounding box center [514, 312] width 343 height 25
click at [535, 315] on div "$750.00 CAD" at bounding box center [515, 313] width 54 height 12
click at [541, 368] on div "Details" at bounding box center [514, 364] width 343 height 25
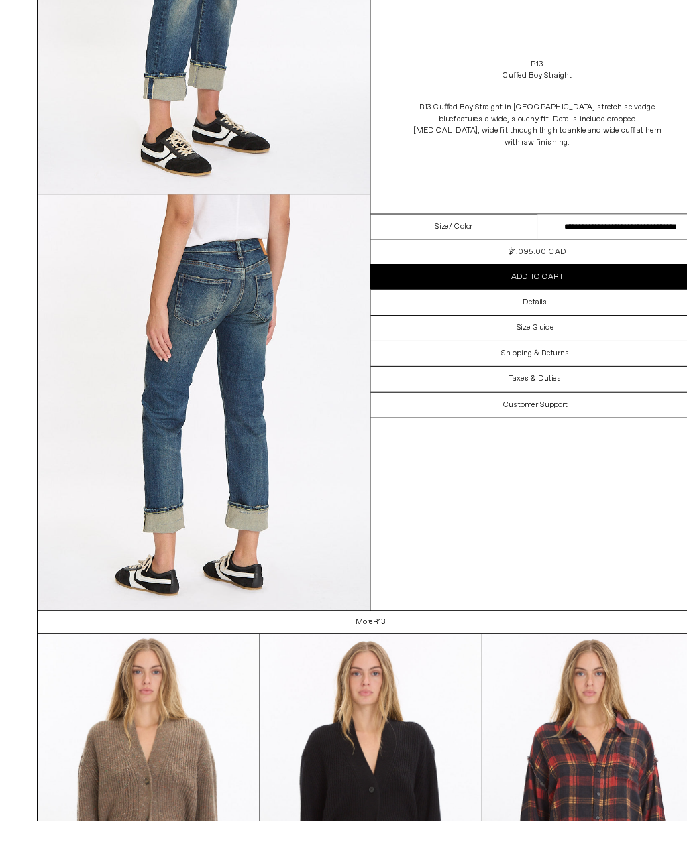
scroll to position [745, 0]
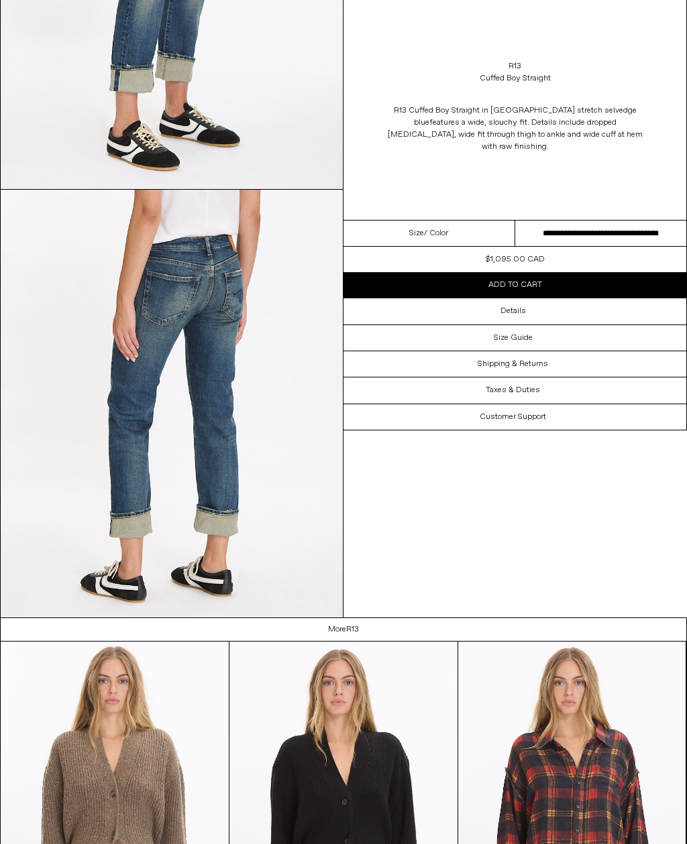
click at [545, 251] on dl "Regular price $1,095.00 CAD Sold out Sale price $1,095.00 CAD Unit price / per …" at bounding box center [514, 259] width 343 height 25
click at [614, 233] on select "**********" at bounding box center [601, 234] width 172 height 26
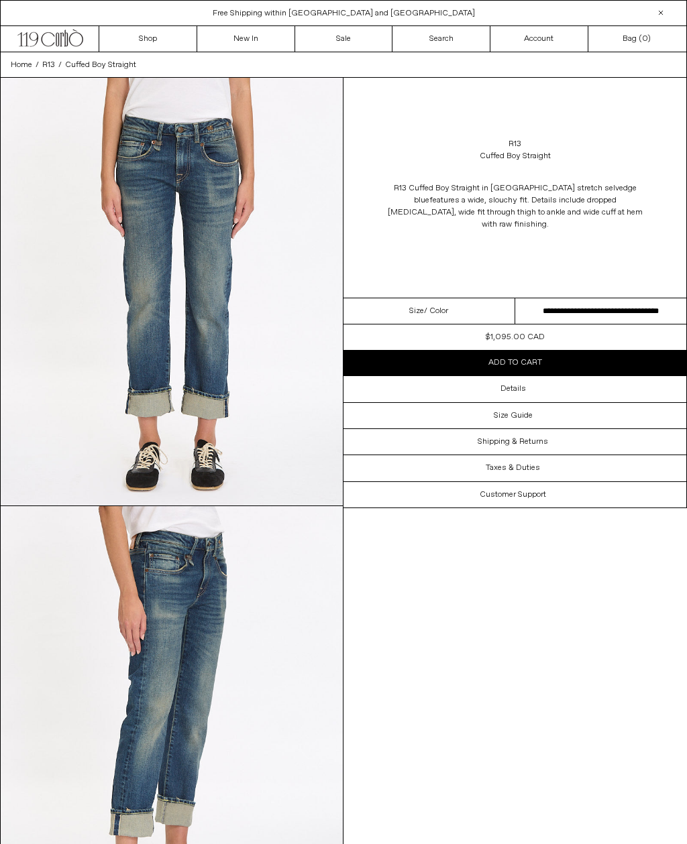
click at [605, 307] on select "**********" at bounding box center [601, 311] width 172 height 26
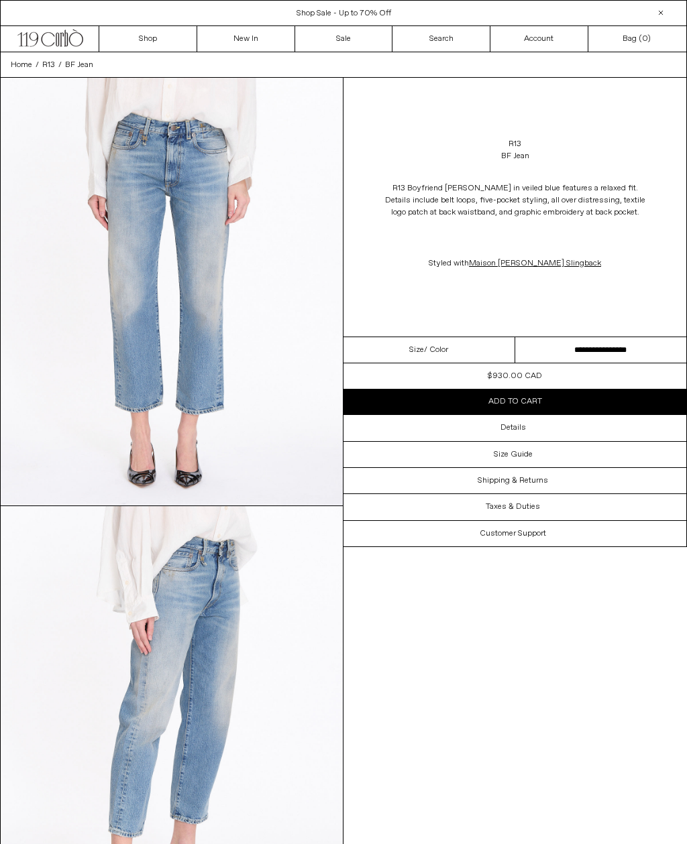
click at [548, 433] on div "Details" at bounding box center [514, 427] width 343 height 25
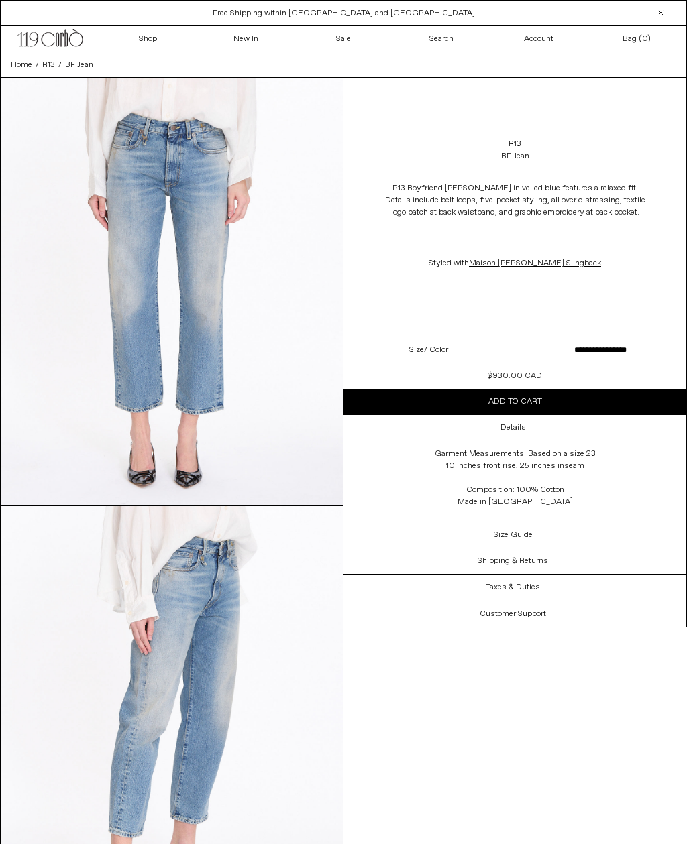
click at [603, 355] on select "**********" at bounding box center [601, 350] width 172 height 26
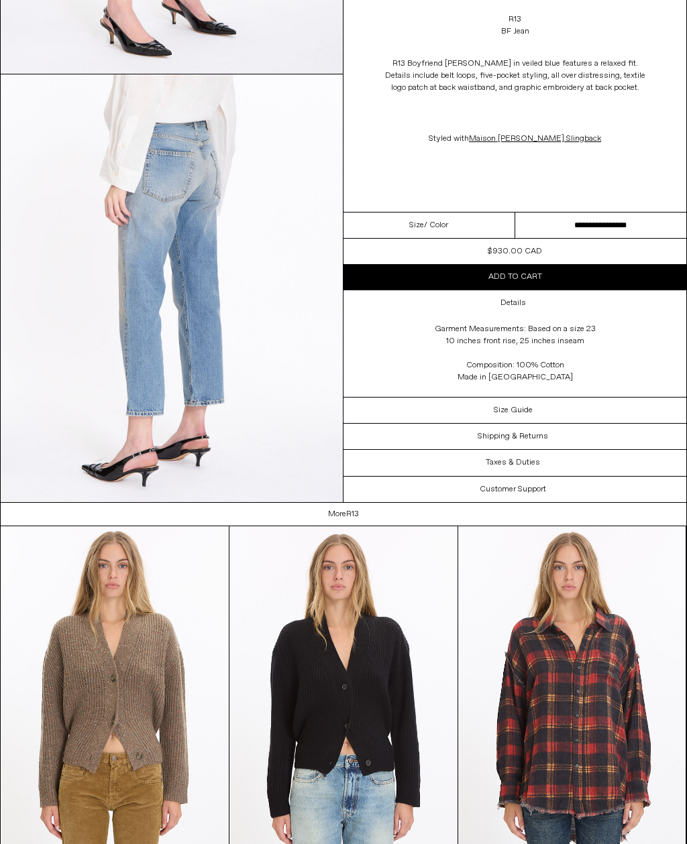
scroll to position [863, 0]
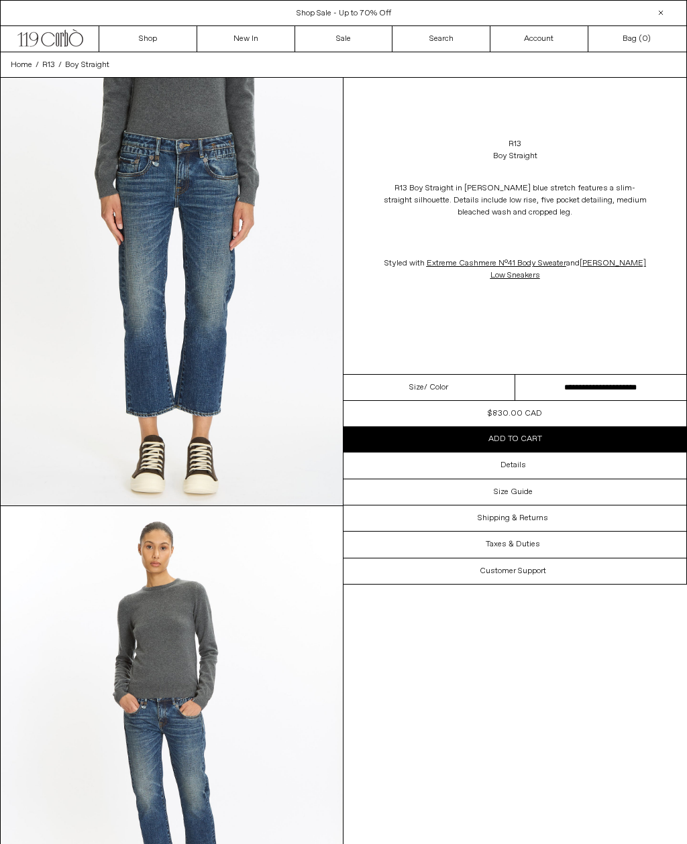
click at [619, 392] on select "**********" at bounding box center [601, 388] width 172 height 26
click at [541, 476] on div "Details" at bounding box center [514, 465] width 343 height 25
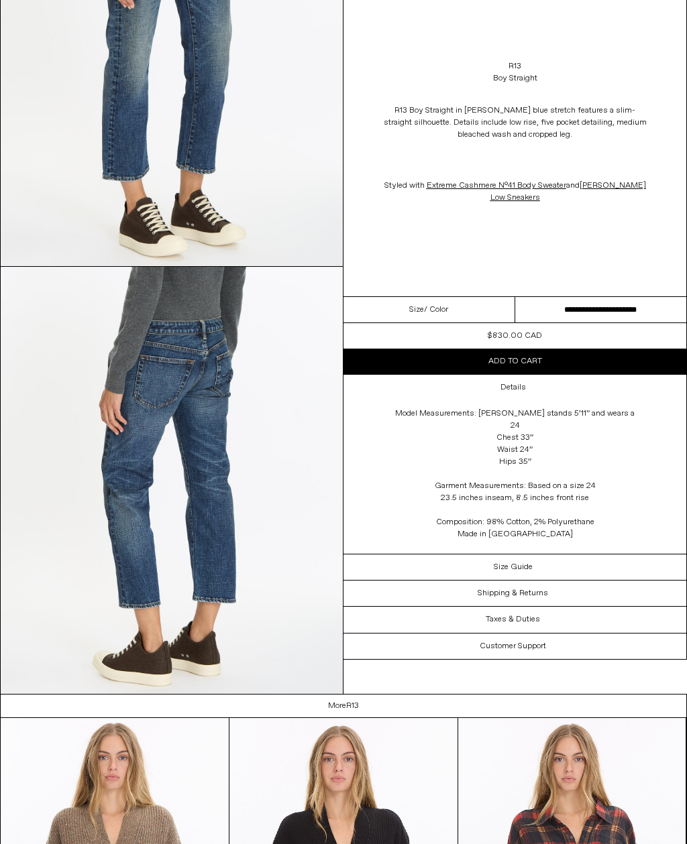
scroll to position [1099, 0]
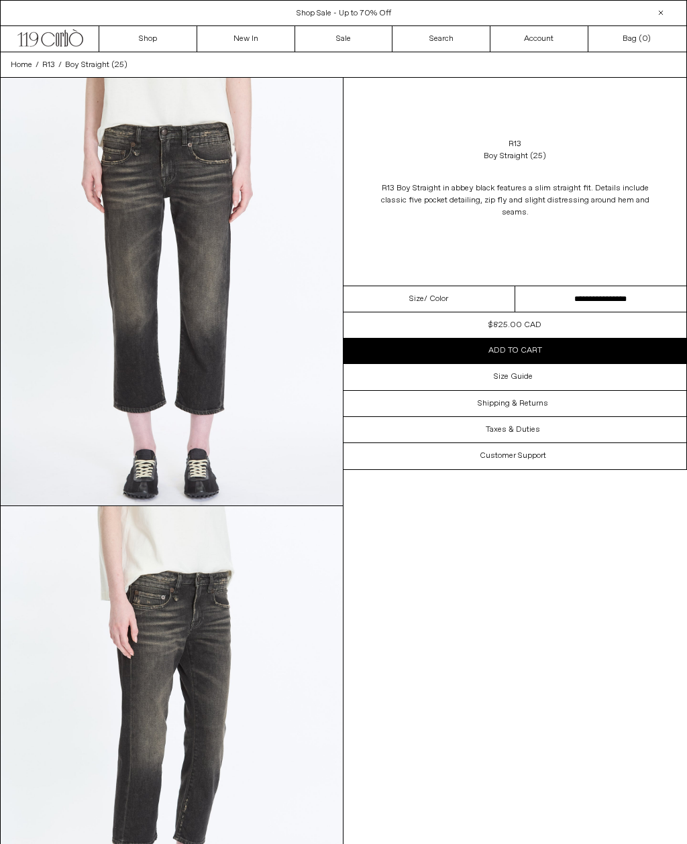
click at [597, 300] on select "**********" at bounding box center [601, 299] width 172 height 26
click at [518, 377] on h3 "Size Guide" at bounding box center [513, 376] width 39 height 9
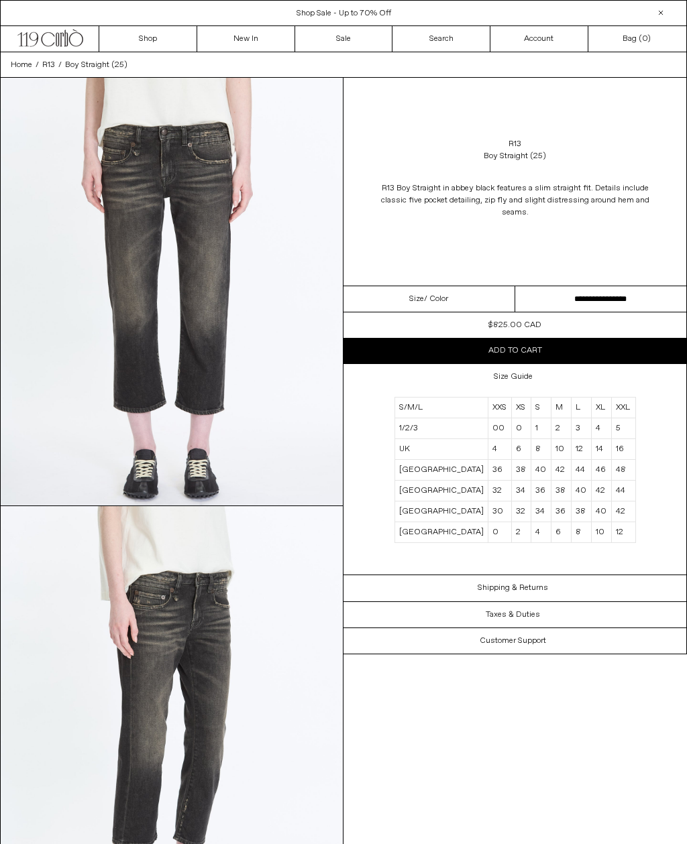
click at [538, 380] on div "Size Guide" at bounding box center [514, 376] width 343 height 25
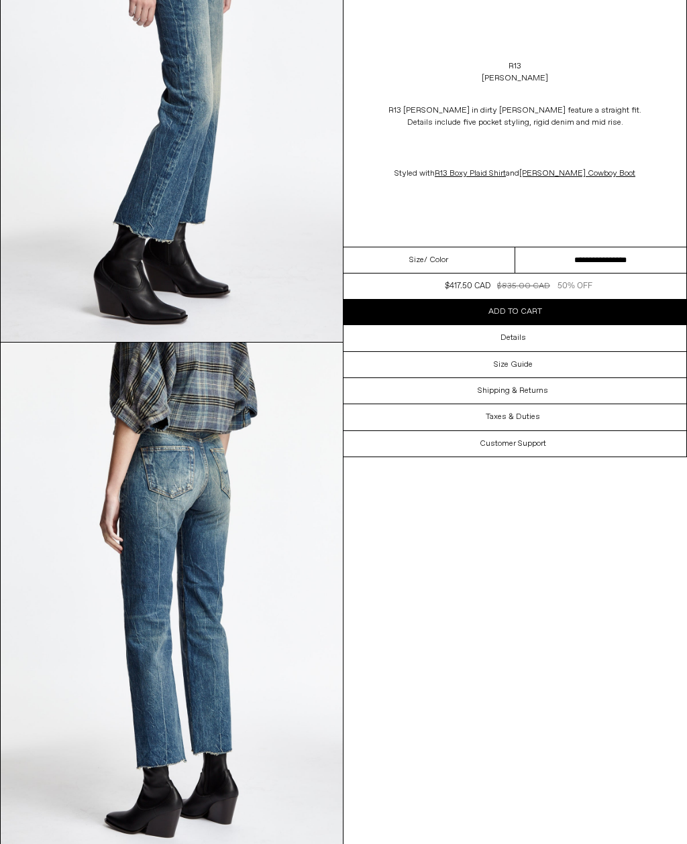
scroll to position [1277, 0]
click at [541, 346] on div "Details" at bounding box center [514, 337] width 343 height 25
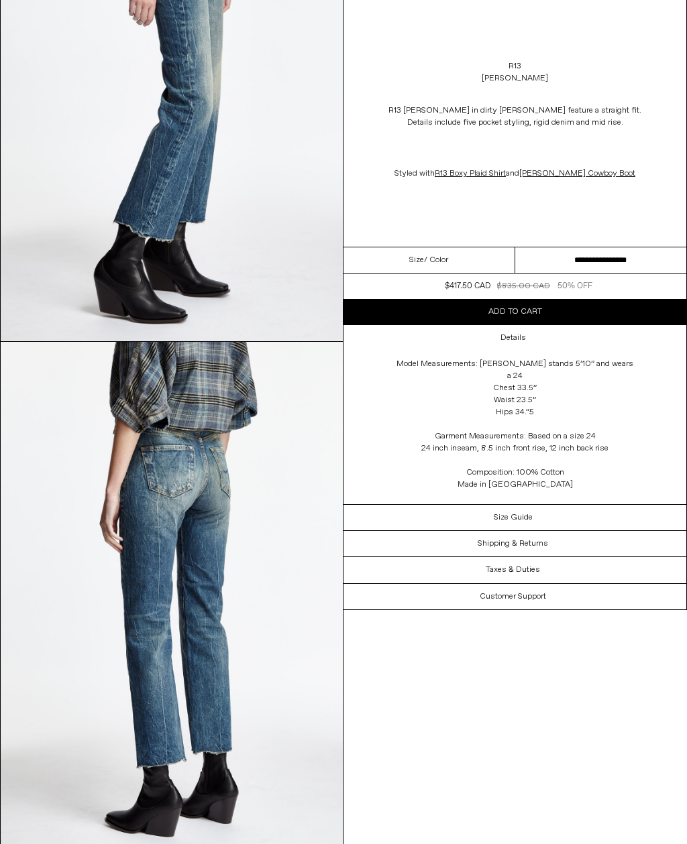
click at [637, 264] on select "**********" at bounding box center [601, 260] width 172 height 26
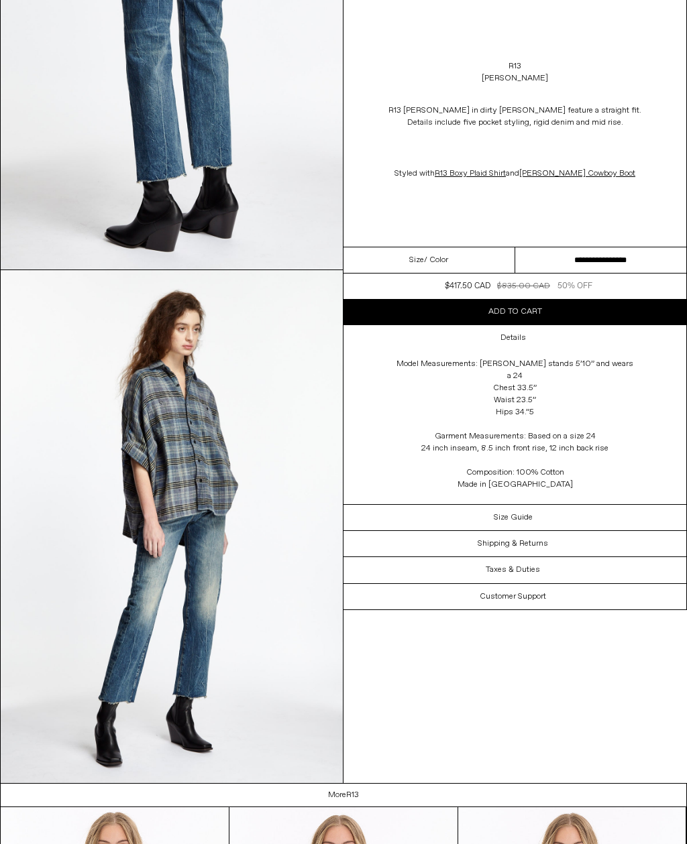
scroll to position [1867, 0]
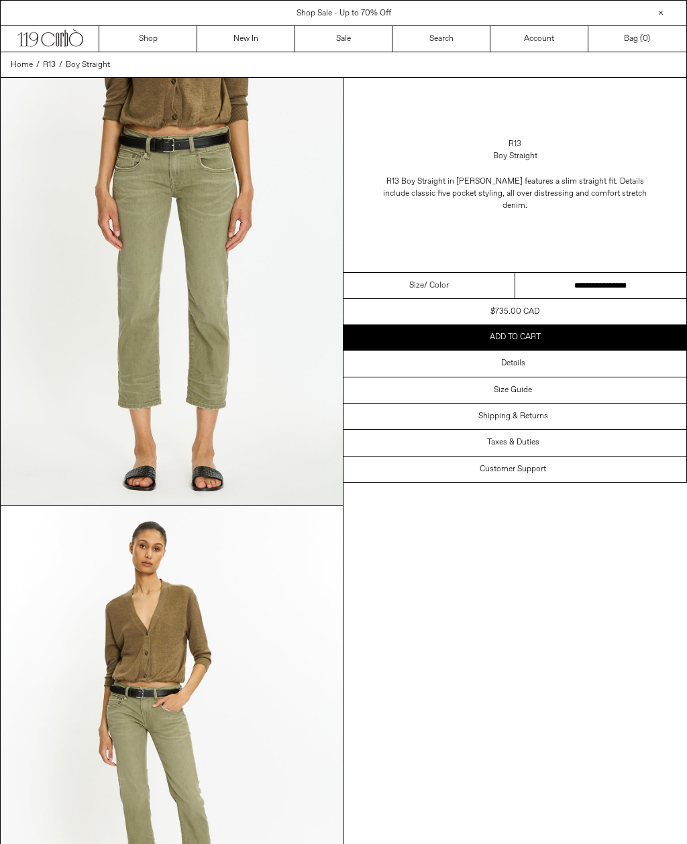
click at [588, 280] on select "**********" at bounding box center [601, 286] width 172 height 26
click at [543, 356] on div "Details" at bounding box center [514, 363] width 343 height 25
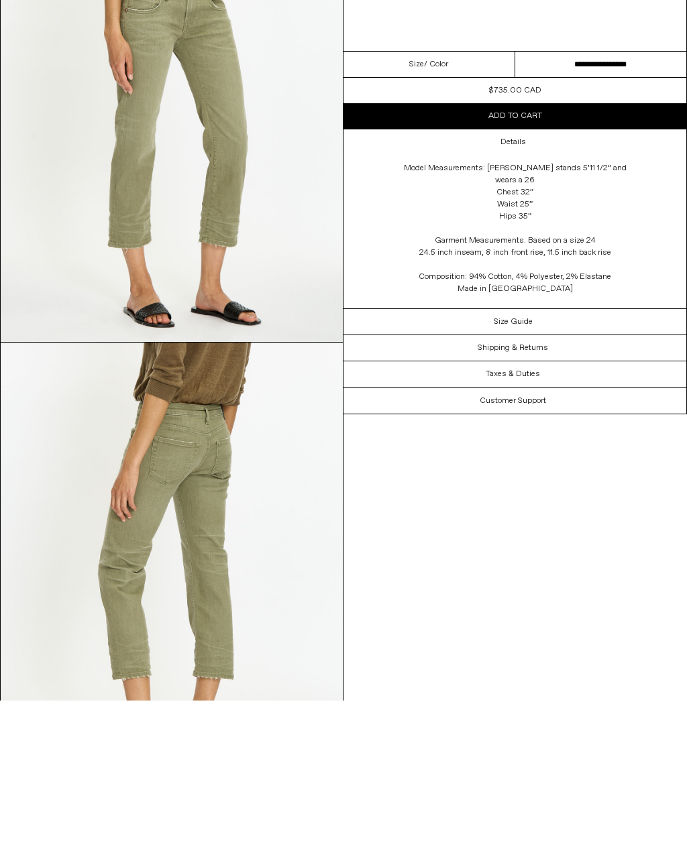
scroll to position [1877, 0]
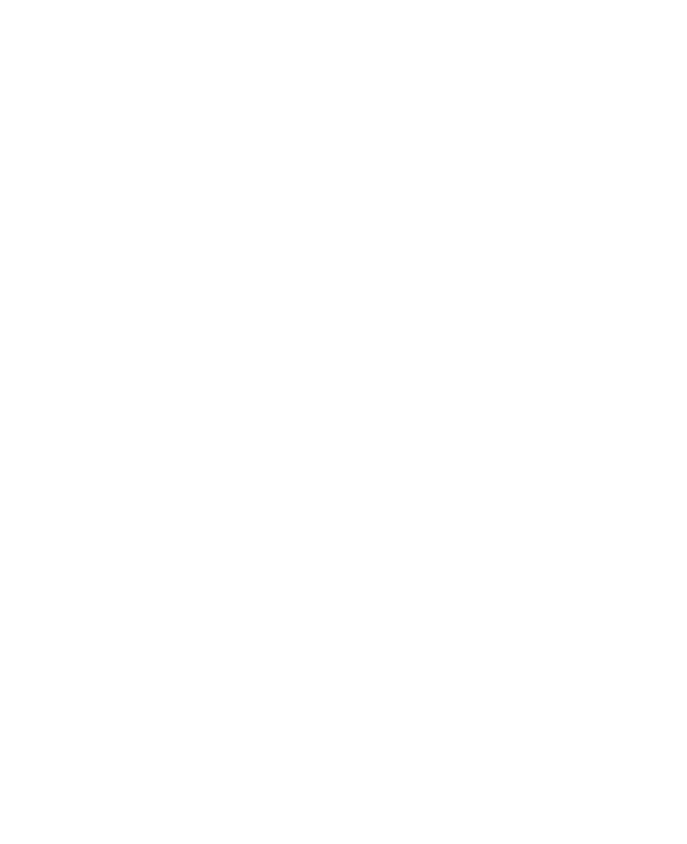
scroll to position [1237, 0]
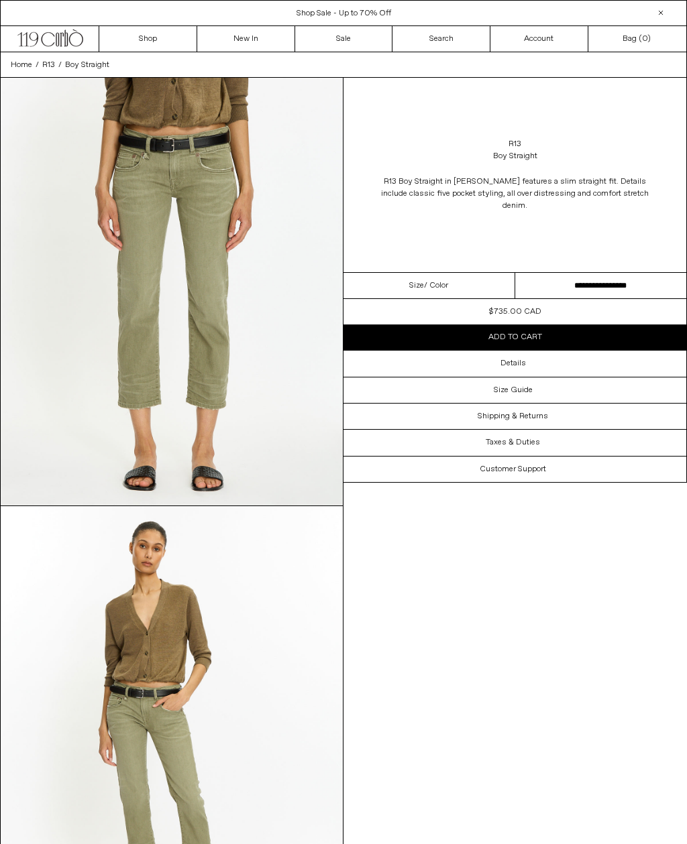
scroll to position [1174, 0]
